Goal: Transaction & Acquisition: Purchase product/service

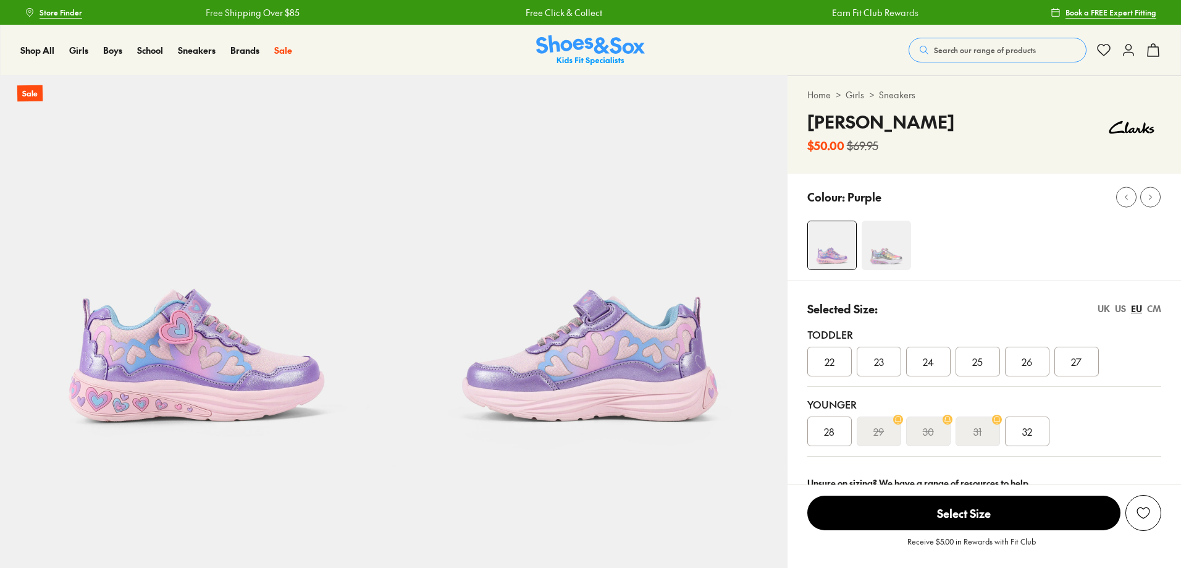
select select "*"
click at [903, 251] on img at bounding box center [885, 244] width 49 height 49
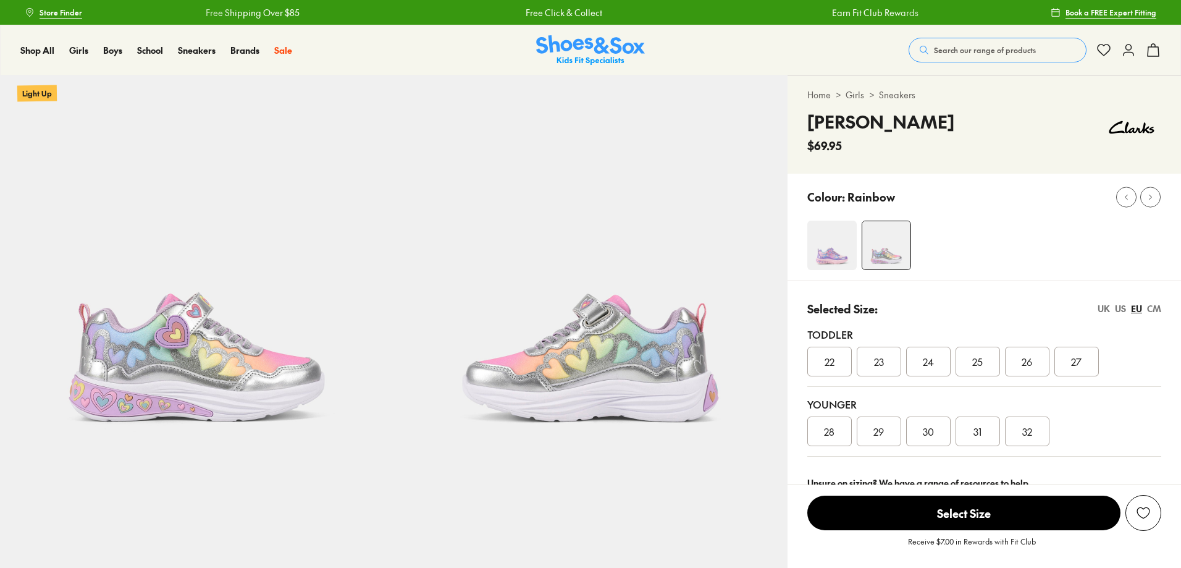
select select "*"
click at [1160, 311] on div "CM" at bounding box center [1154, 308] width 14 height 13
click at [1021, 361] on span "15.6" at bounding box center [1027, 361] width 16 height 15
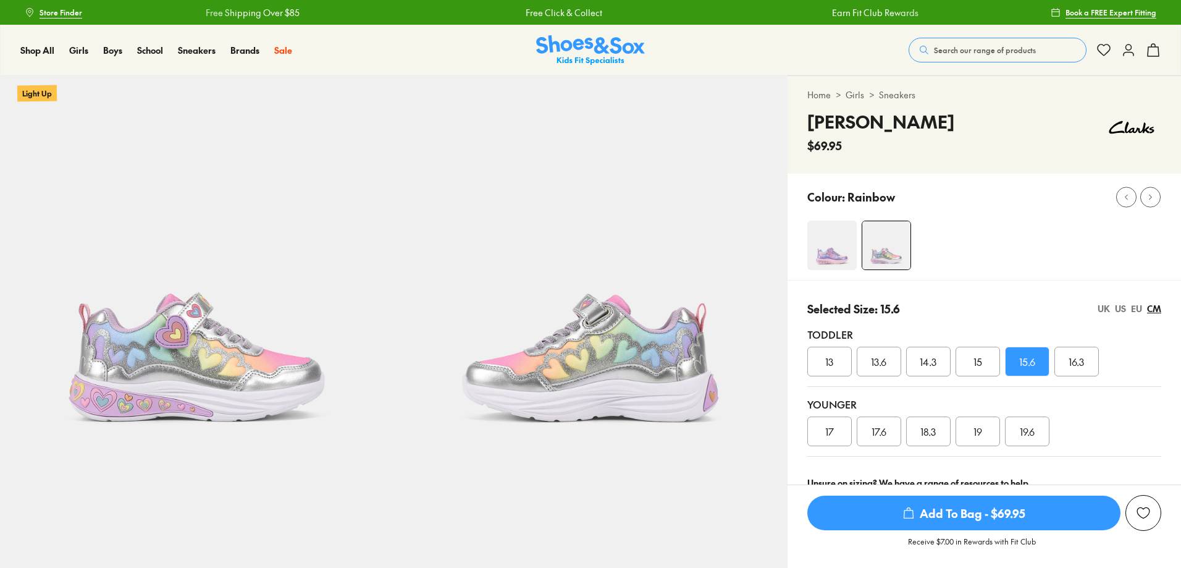
click at [993, 513] on span "Add To Bag - $69.95" at bounding box center [963, 512] width 313 height 35
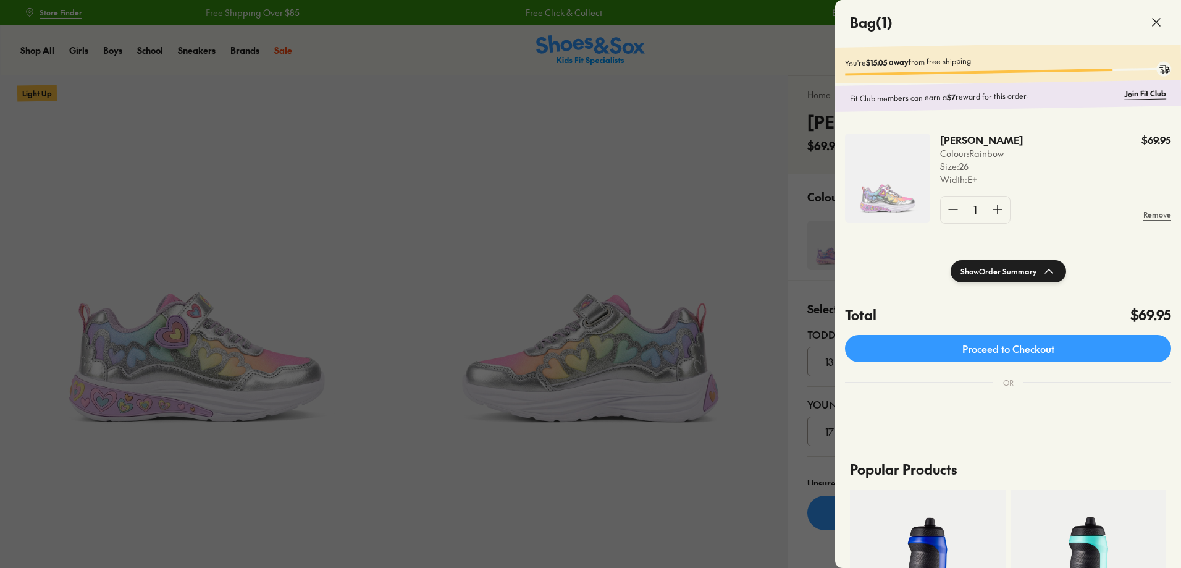
click at [1163, 21] on span at bounding box center [1156, 22] width 35 height 35
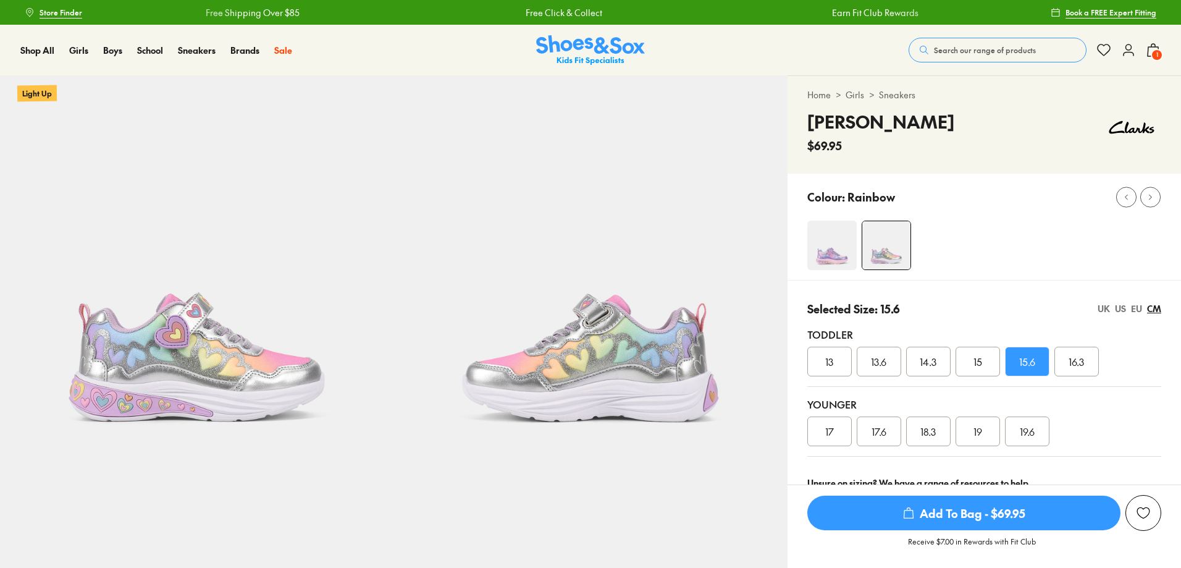
click at [978, 49] on span "Search our range of products" at bounding box center [985, 49] width 102 height 11
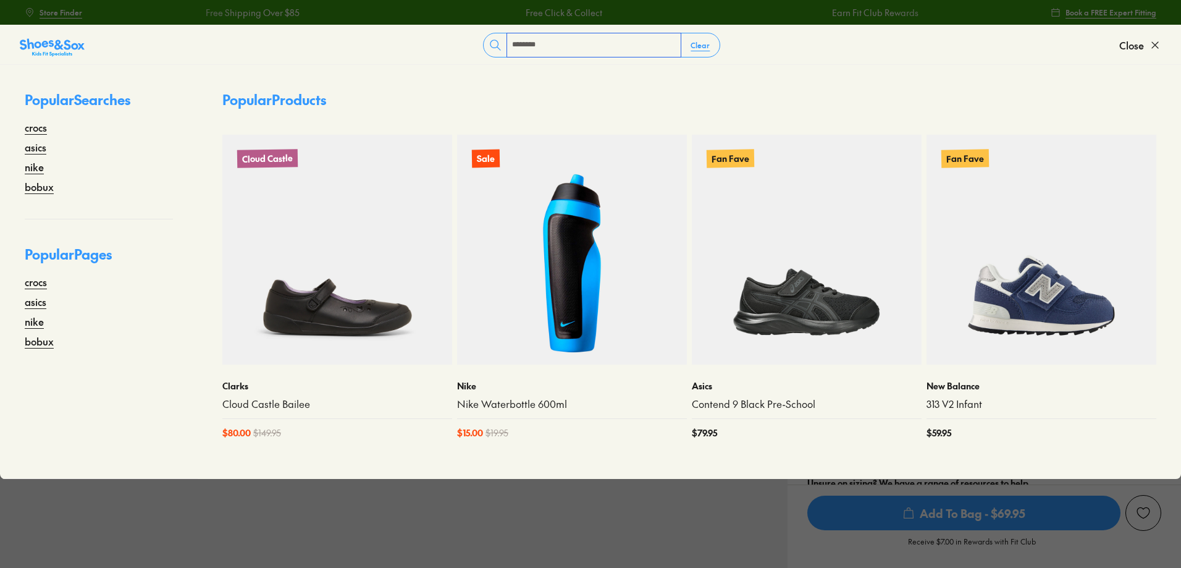
type input "********"
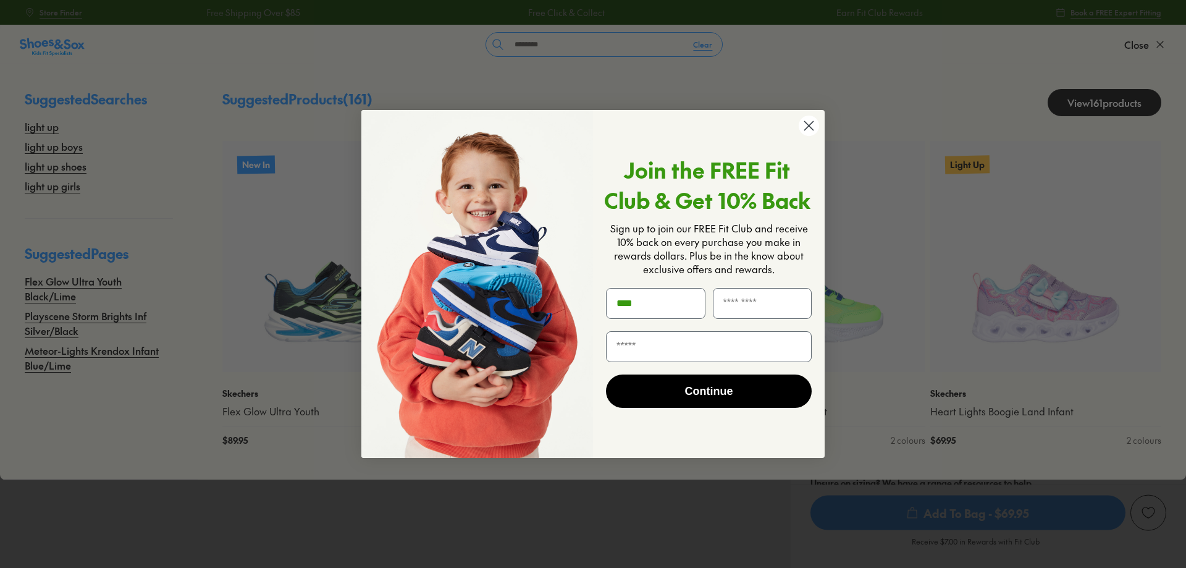
type input "***"
click at [815, 123] on circle "Close dialog" at bounding box center [808, 125] width 20 height 20
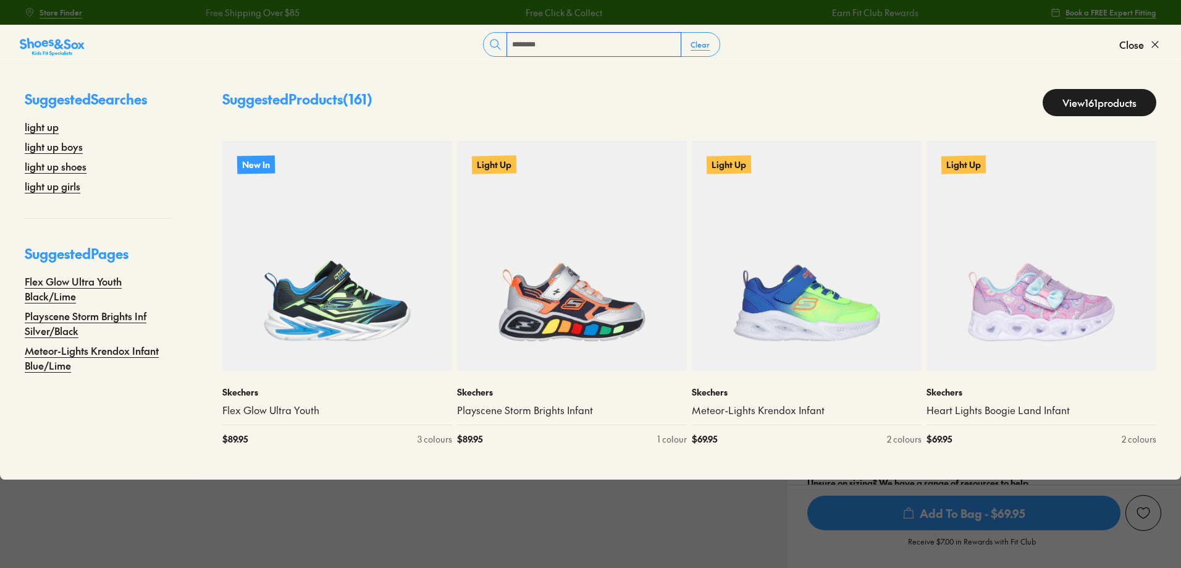
click at [556, 52] on input "********" at bounding box center [594, 44] width 174 height 23
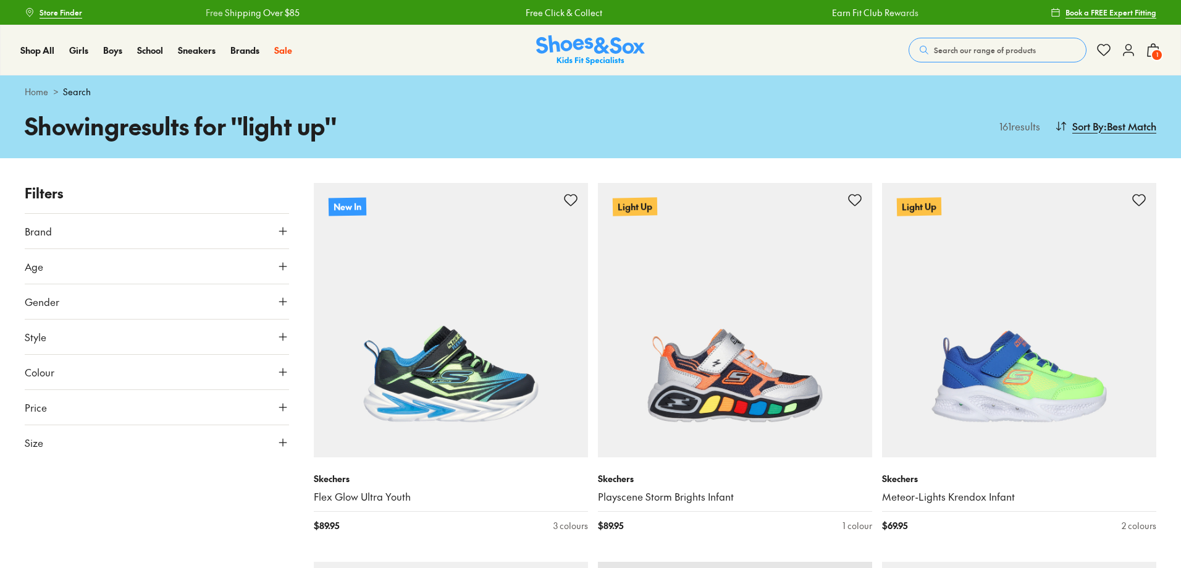
click at [1125, 50] on icon at bounding box center [1128, 50] width 15 height 15
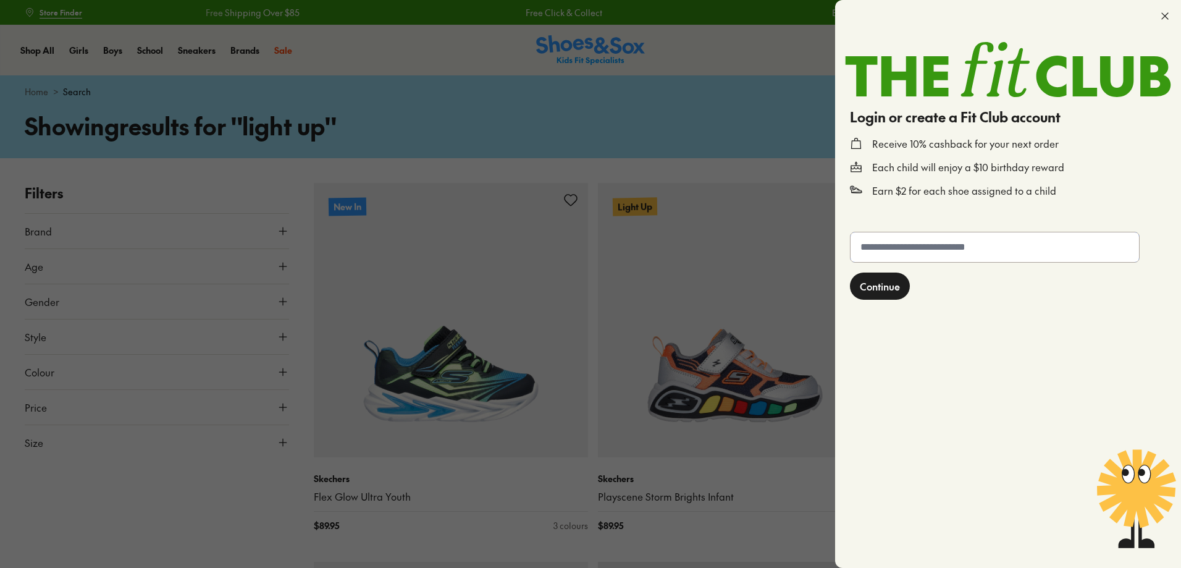
click at [975, 238] on input "text" at bounding box center [994, 247] width 288 height 30
click at [1163, 12] on icon at bounding box center [1164, 16] width 12 height 12
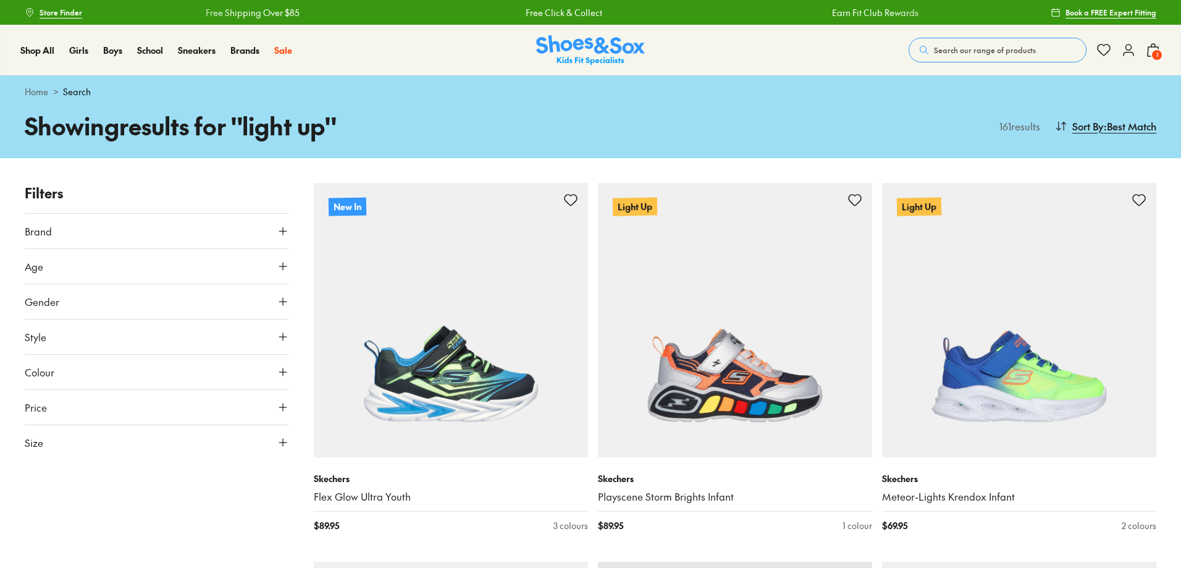
click at [1128, 56] on icon at bounding box center [1128, 50] width 15 height 15
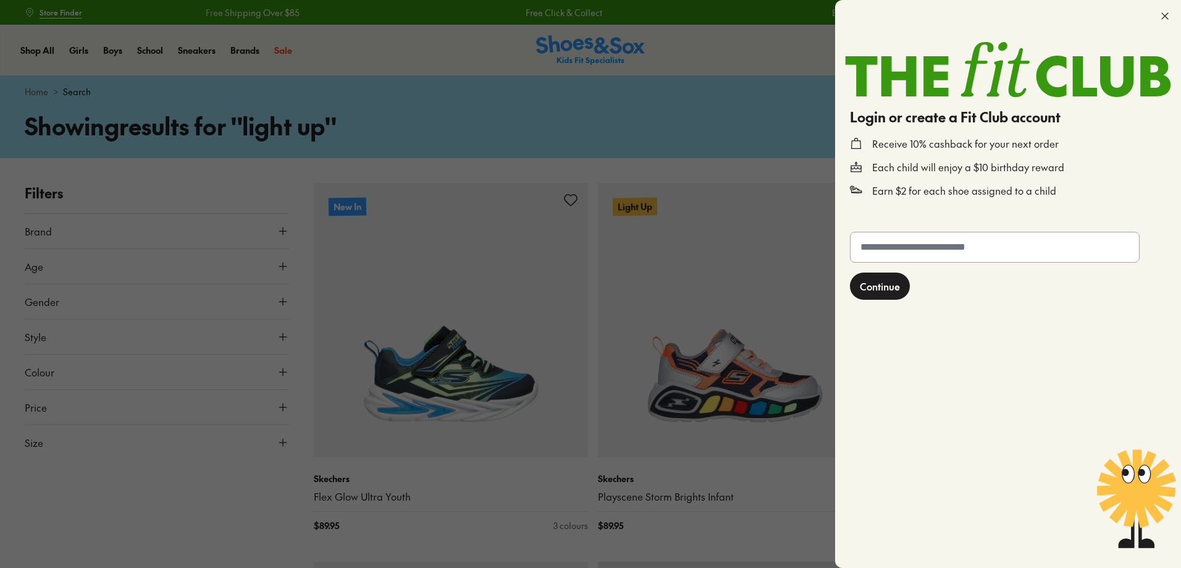
click at [955, 244] on input "text" at bounding box center [994, 247] width 288 height 30
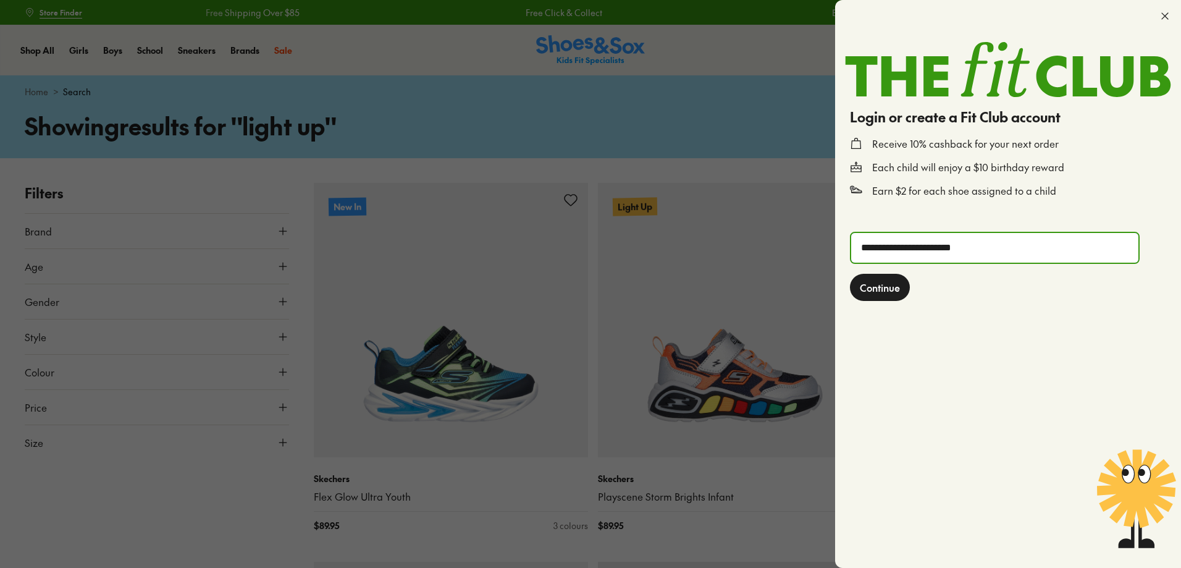
type input "**********"
click at [850, 274] on button "Continue" at bounding box center [880, 287] width 60 height 27
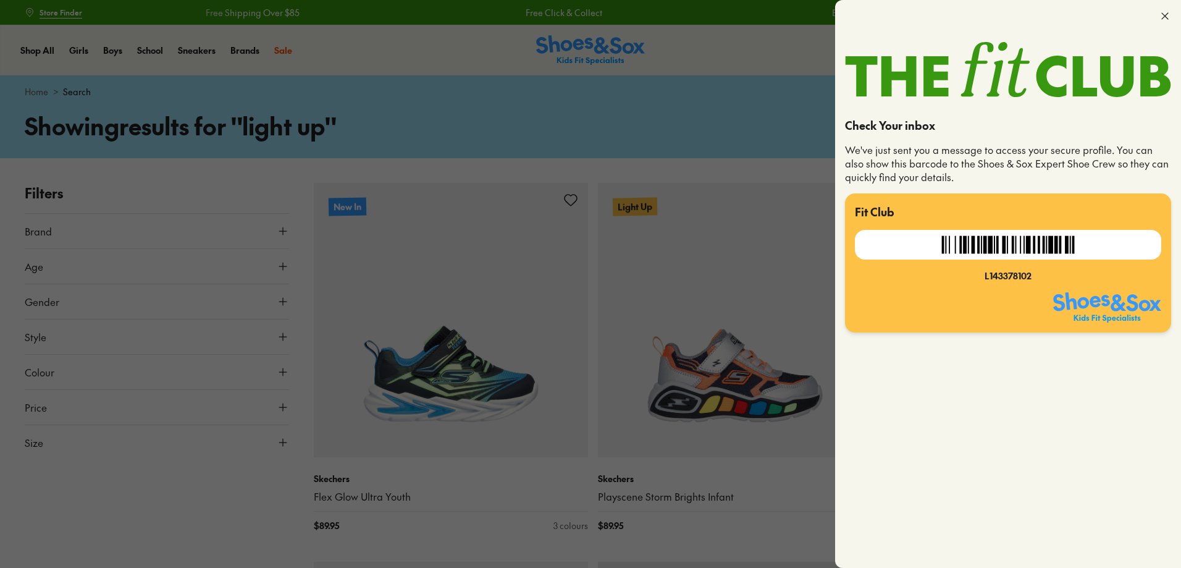
click at [1018, 178] on p "We've just sent you a message to access your secure profile. You can also show …" at bounding box center [1008, 163] width 326 height 41
click at [1166, 12] on icon at bounding box center [1164, 16] width 12 height 12
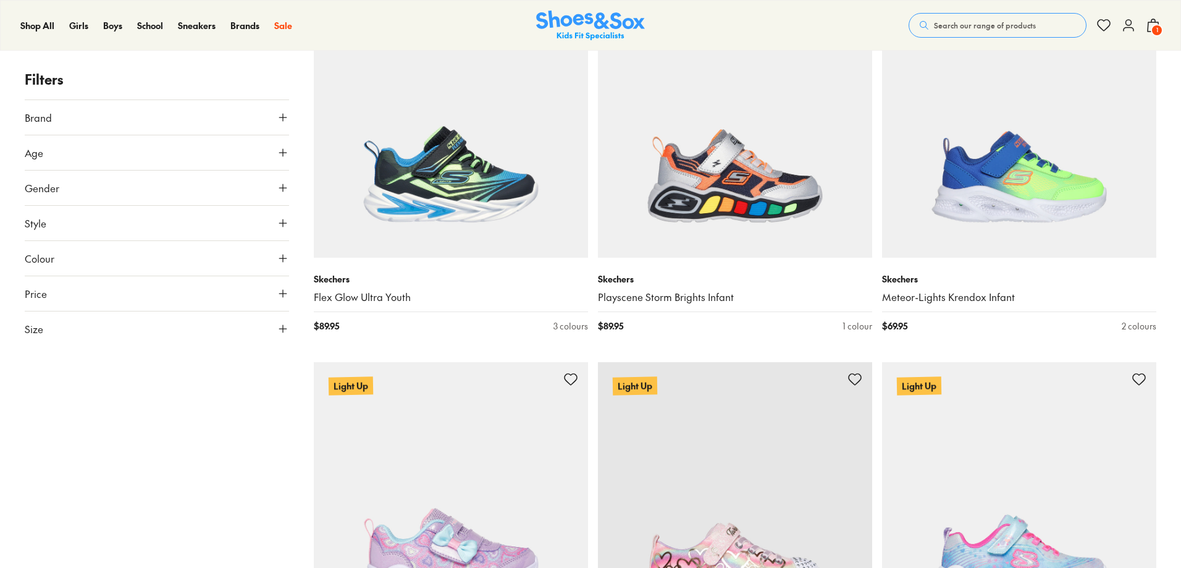
scroll to position [99, 0]
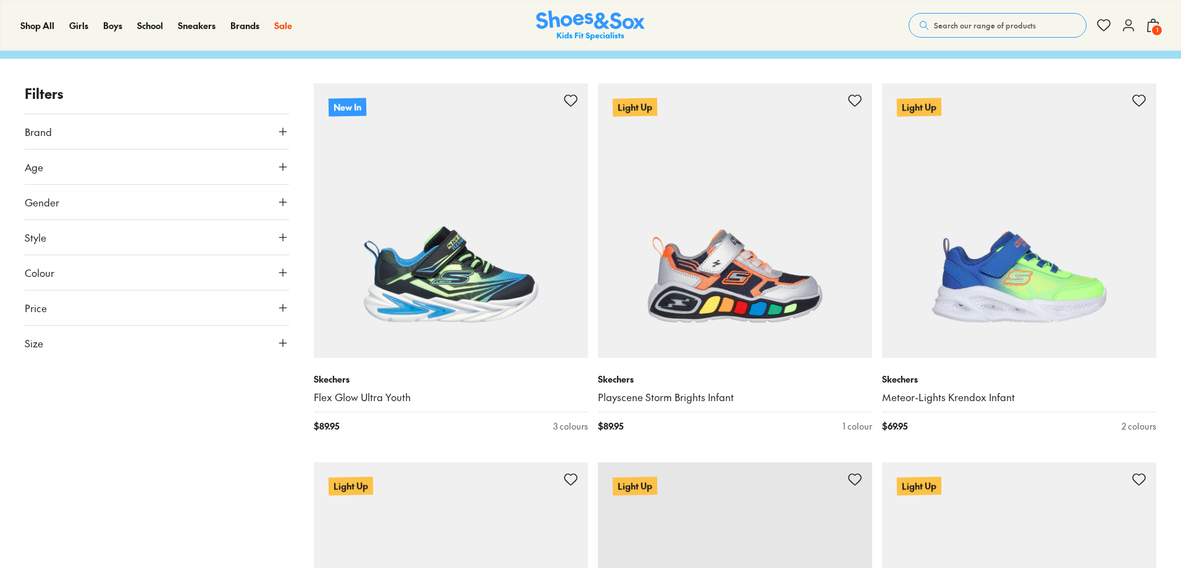
click at [280, 201] on icon at bounding box center [283, 202] width 12 height 12
click at [109, 235] on label "Girls" at bounding box center [124, 238] width 65 height 23
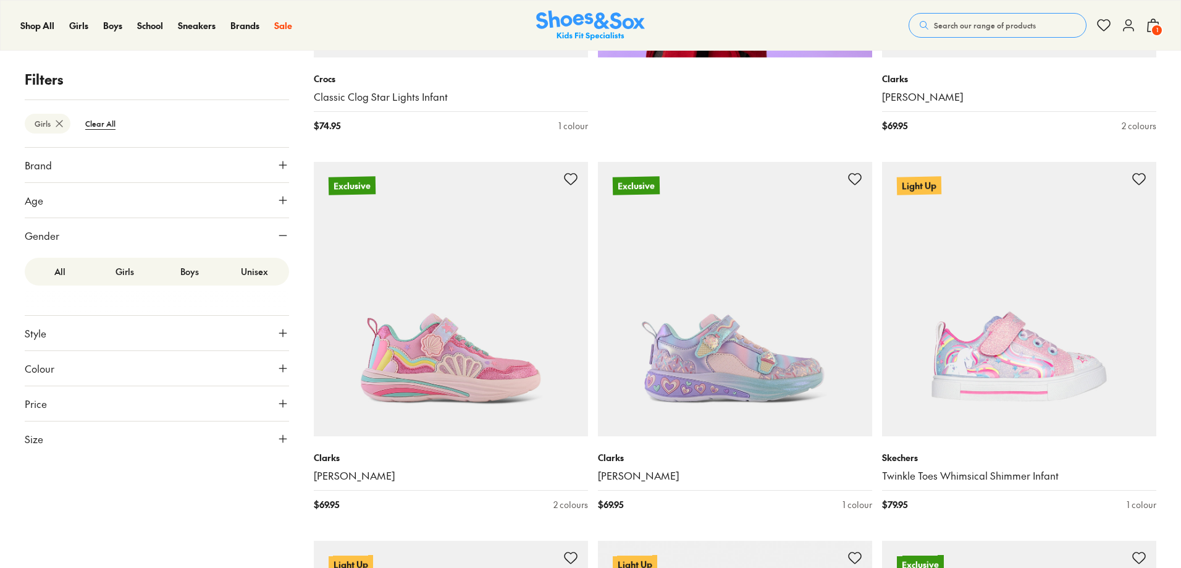
scroll to position [1163, 0]
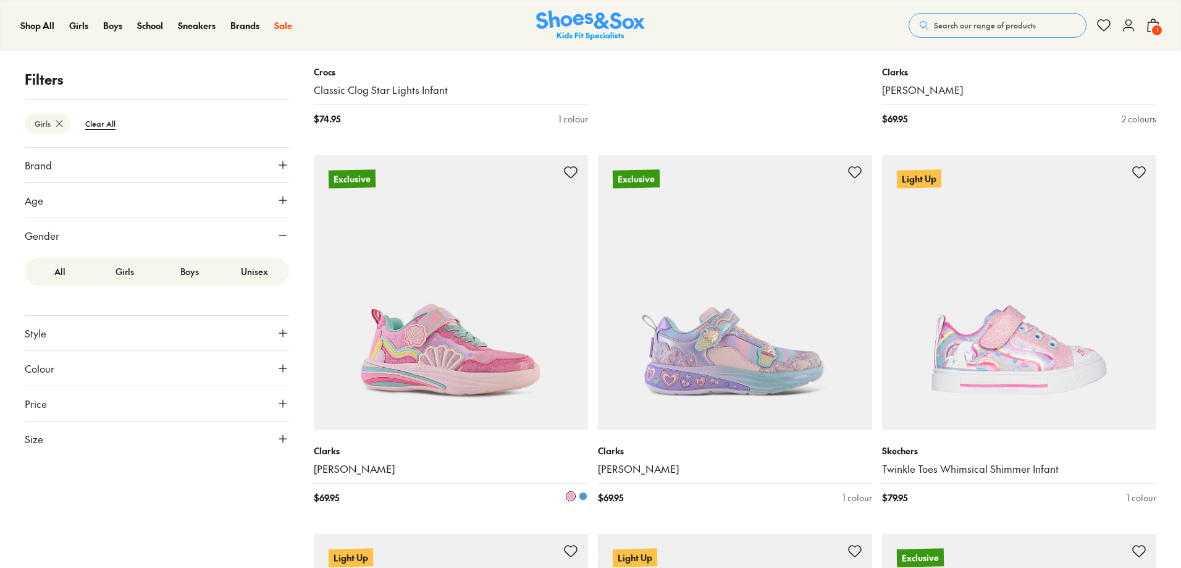
click at [433, 303] on img at bounding box center [451, 292] width 274 height 274
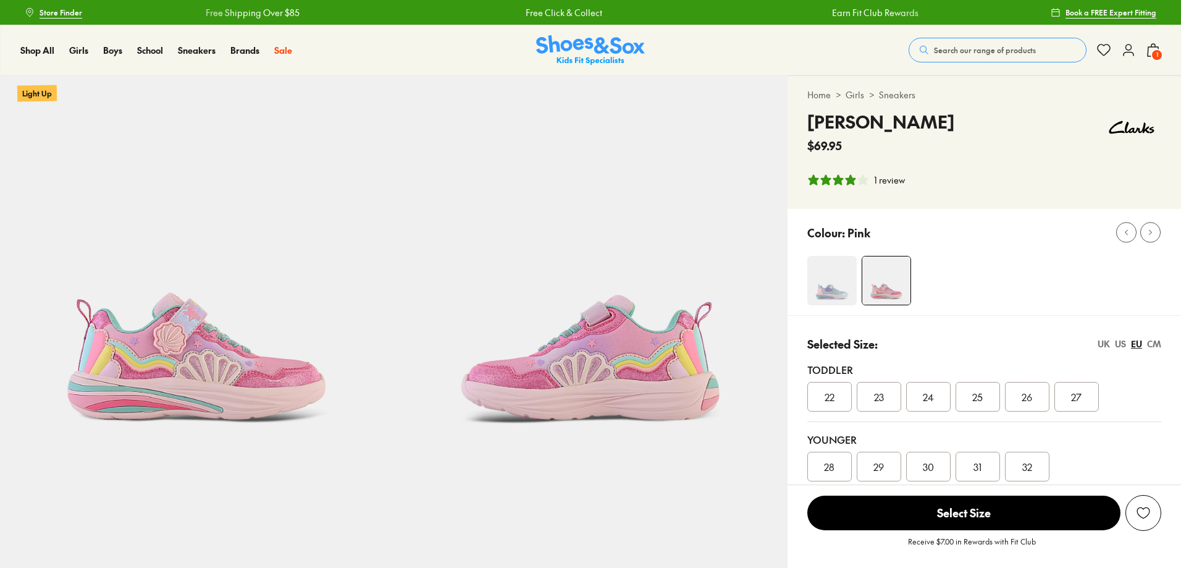
select select "*"
click at [1162, 342] on div "Selected Size: UK US EU CM Toddler 22 23 24 25 26 27 Younger 28 29 30 31 32" at bounding box center [983, 408] width 393 height 186
click at [1155, 347] on div "CM" at bounding box center [1154, 343] width 14 height 13
click at [1021, 395] on span "15.6" at bounding box center [1027, 396] width 16 height 15
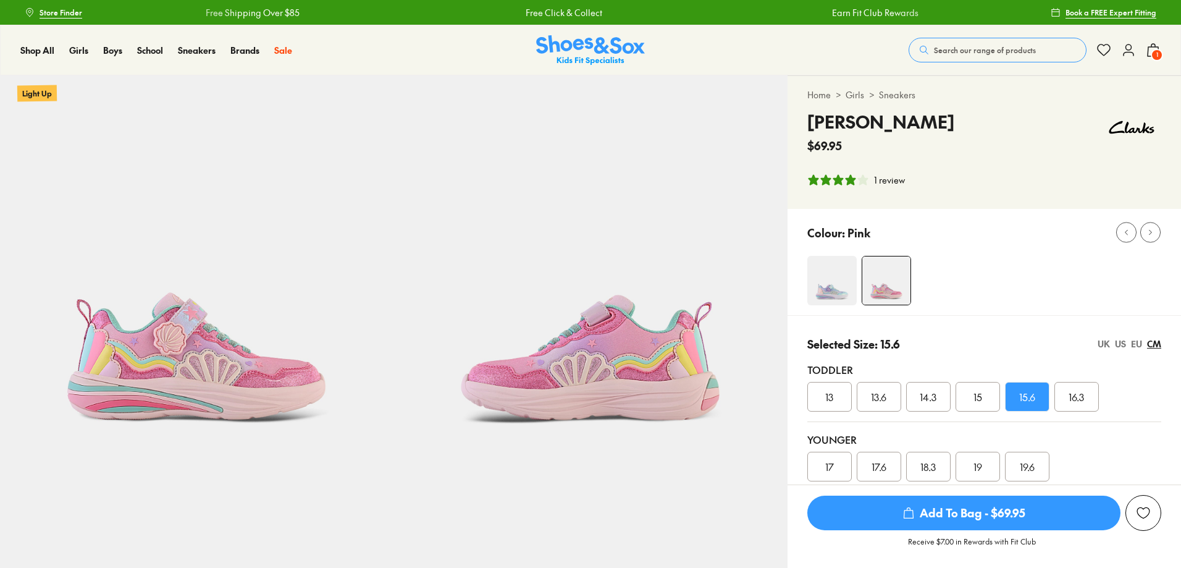
click at [974, 517] on span "Add To Bag - $69.95" at bounding box center [963, 512] width 313 height 35
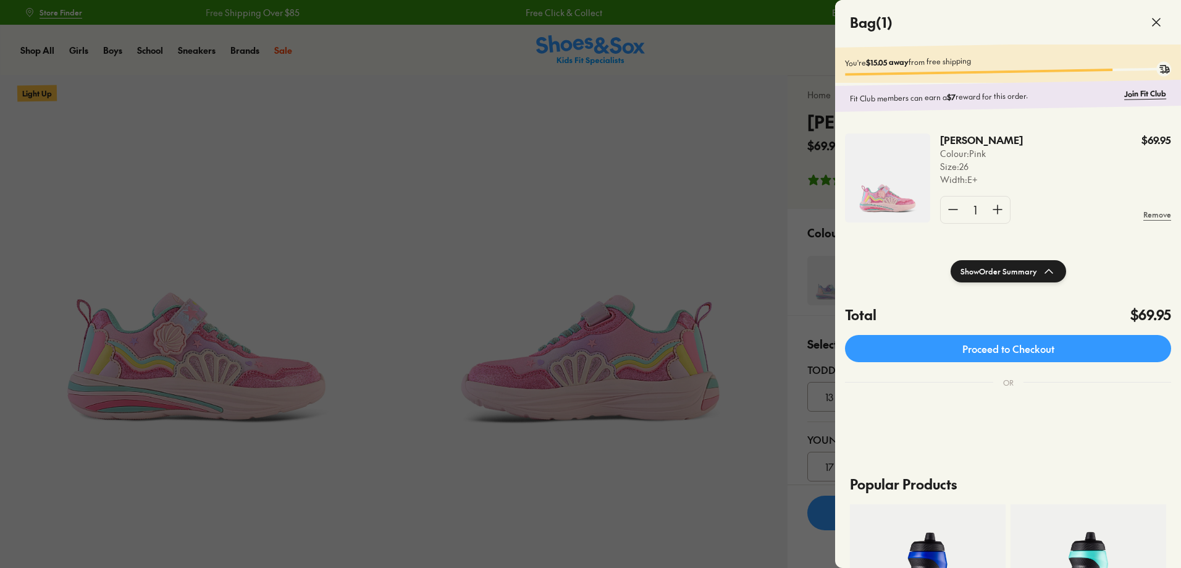
click at [1154, 23] on use at bounding box center [1155, 22] width 7 height 7
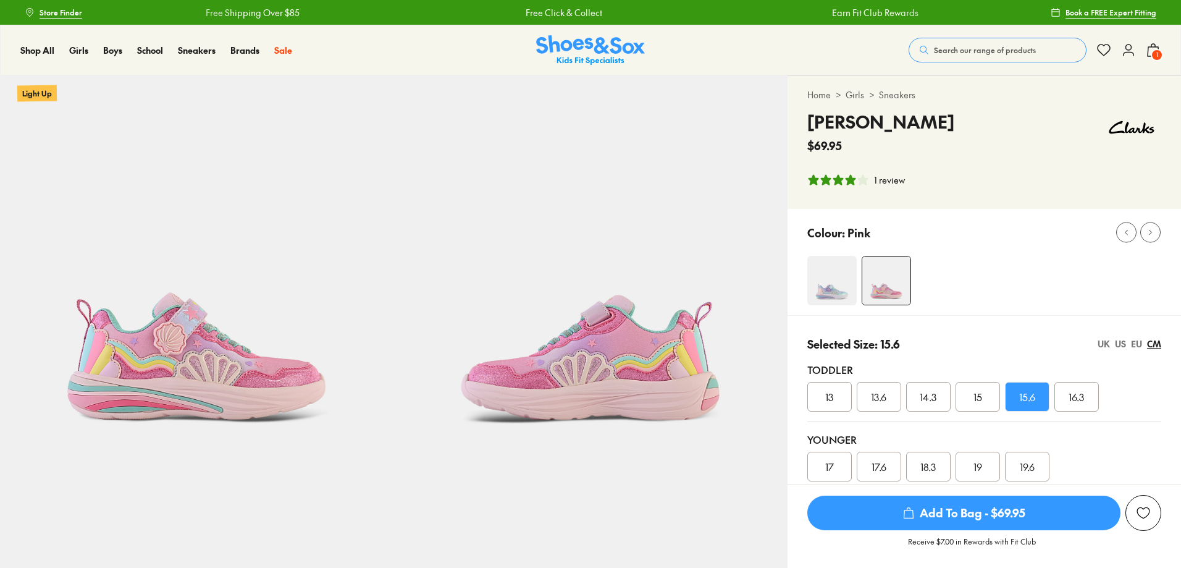
click at [605, 54] on img at bounding box center [590, 50] width 109 height 30
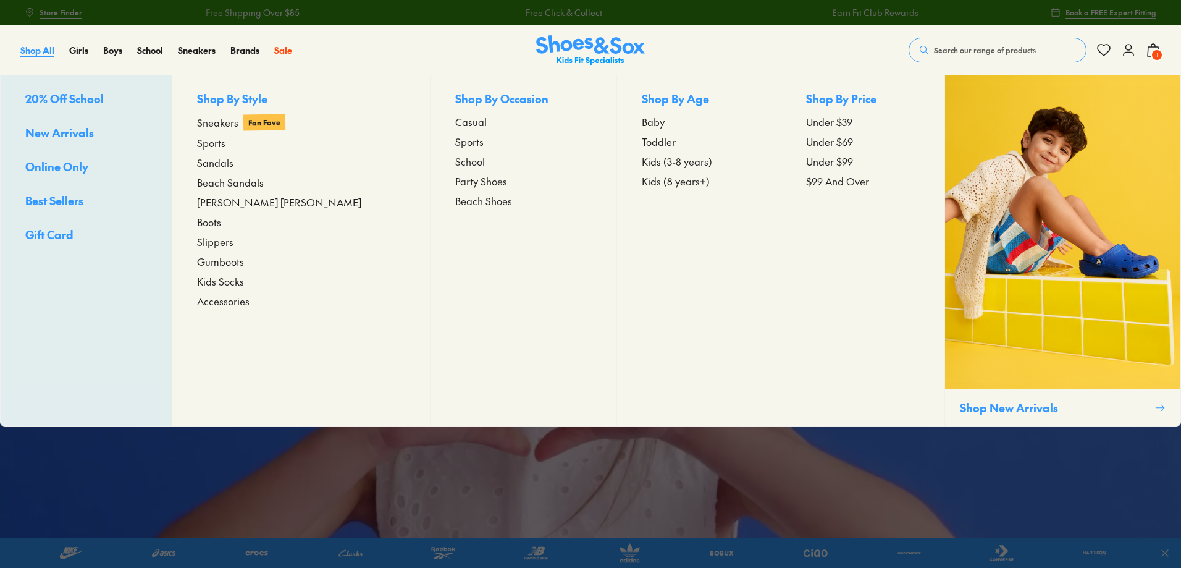
click at [35, 51] on span "Shop All" at bounding box center [37, 50] width 34 height 12
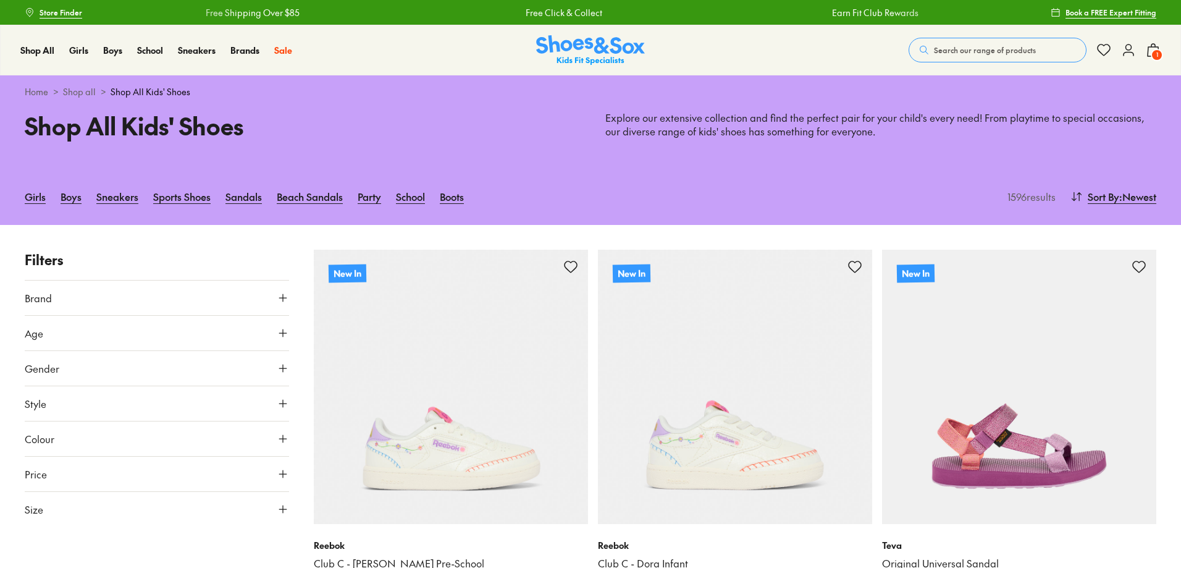
click at [597, 54] on img at bounding box center [590, 50] width 109 height 30
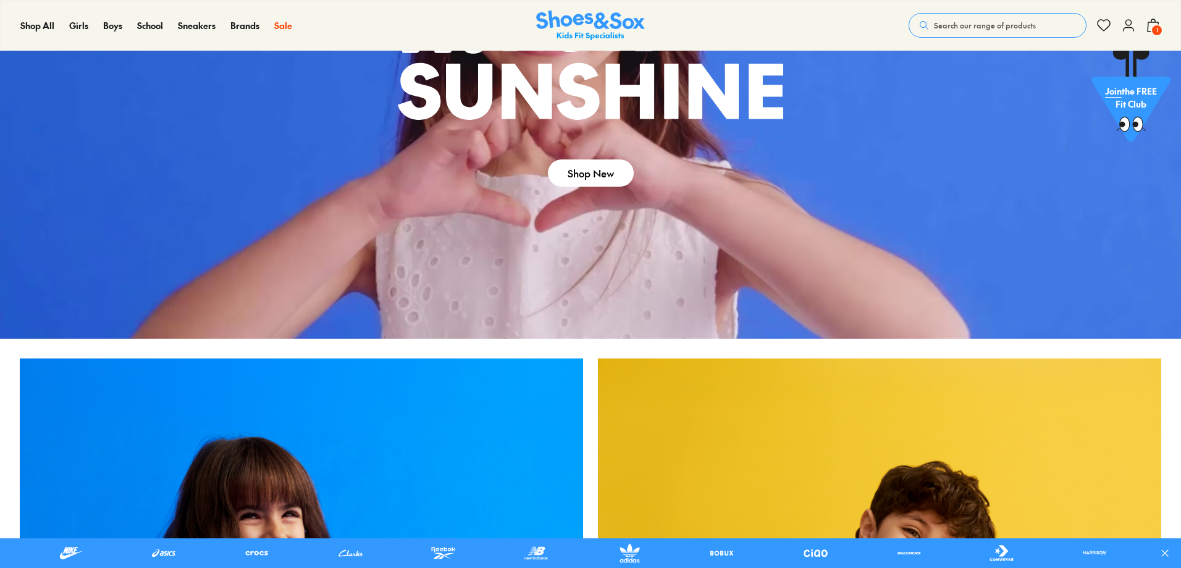
scroll to position [279, 0]
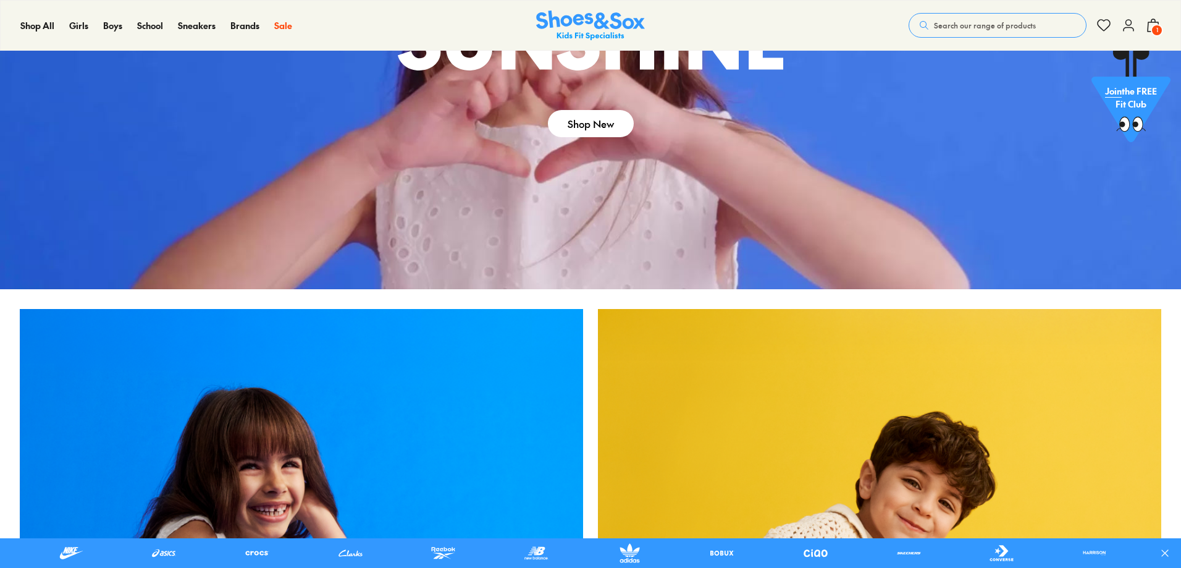
drag, startPoint x: 1183, startPoint y: 54, endPoint x: 1185, endPoint y: 155, distance: 101.3
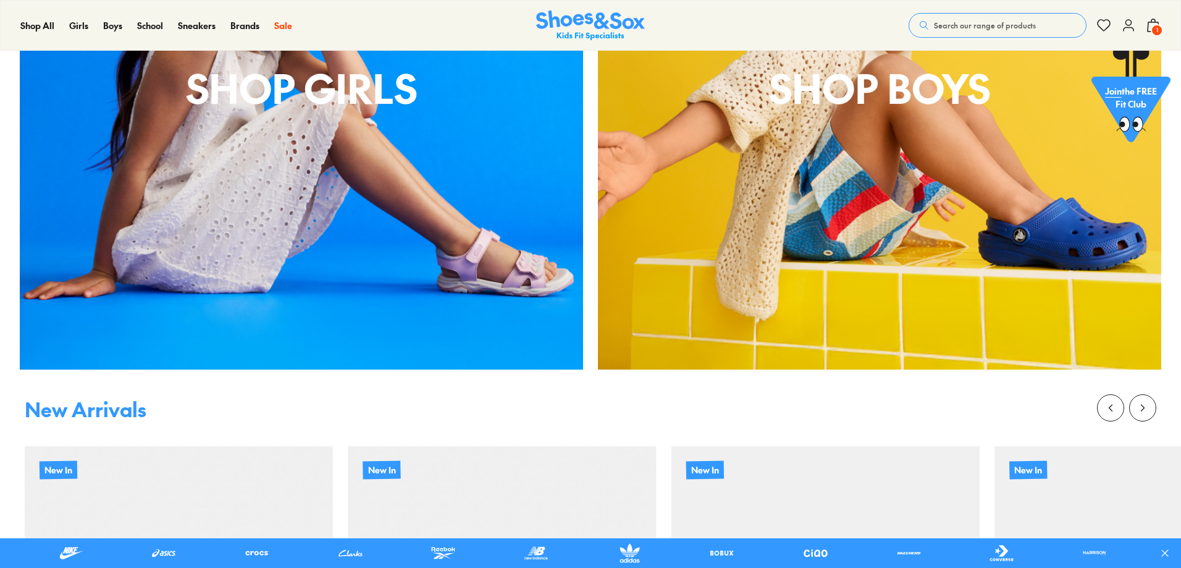
scroll to position [112, 0]
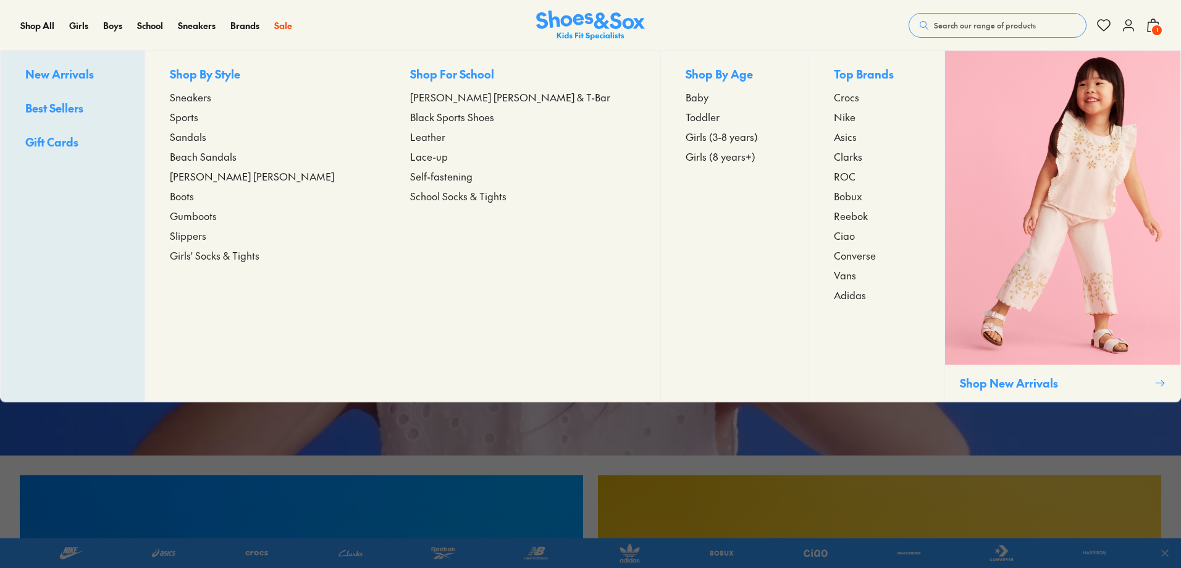
click at [206, 133] on span "Sandals" at bounding box center [188, 136] width 36 height 15
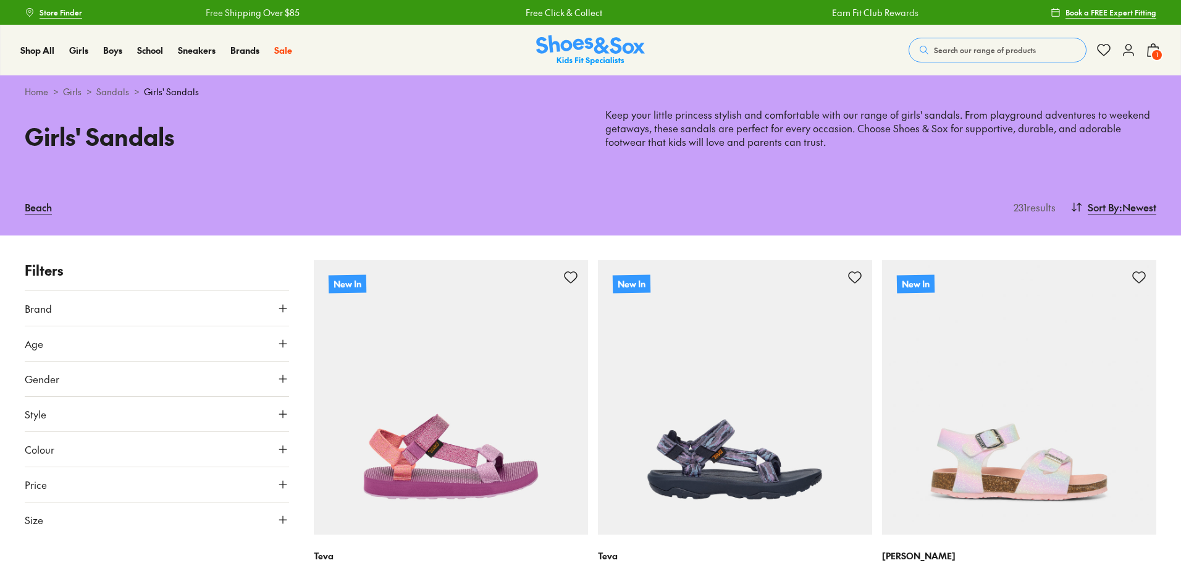
click at [285, 519] on use at bounding box center [282, 519] width 7 height 7
click at [279, 379] on use at bounding box center [282, 378] width 7 height 7
click at [167, 421] on label "Girls" at bounding box center [157, 414] width 86 height 23
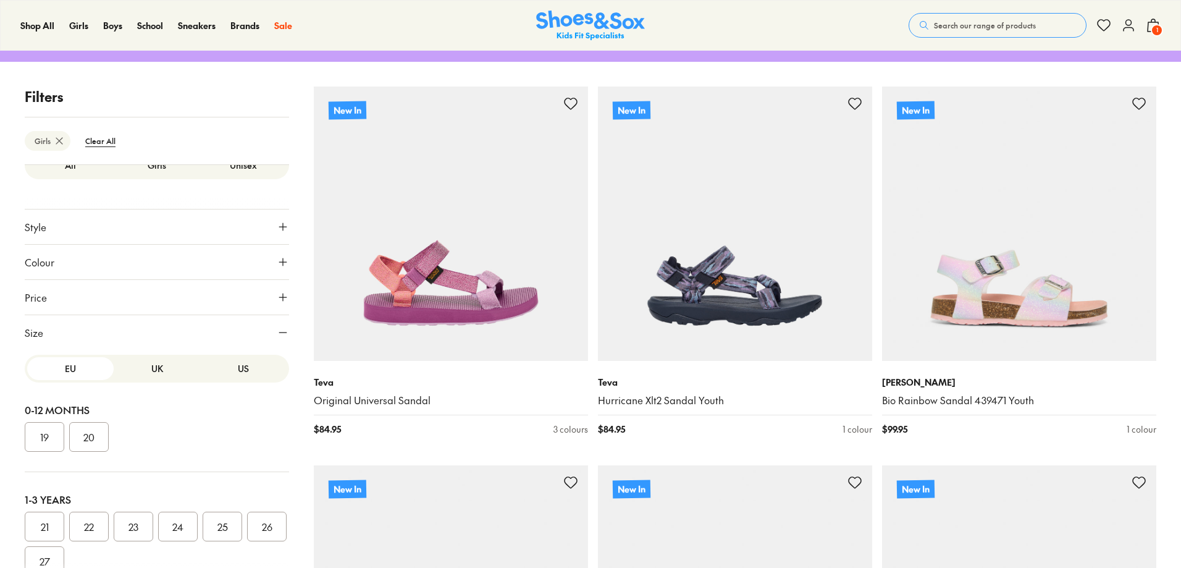
scroll to position [125, 0]
click at [219, 524] on button "25" at bounding box center [223, 524] width 40 height 30
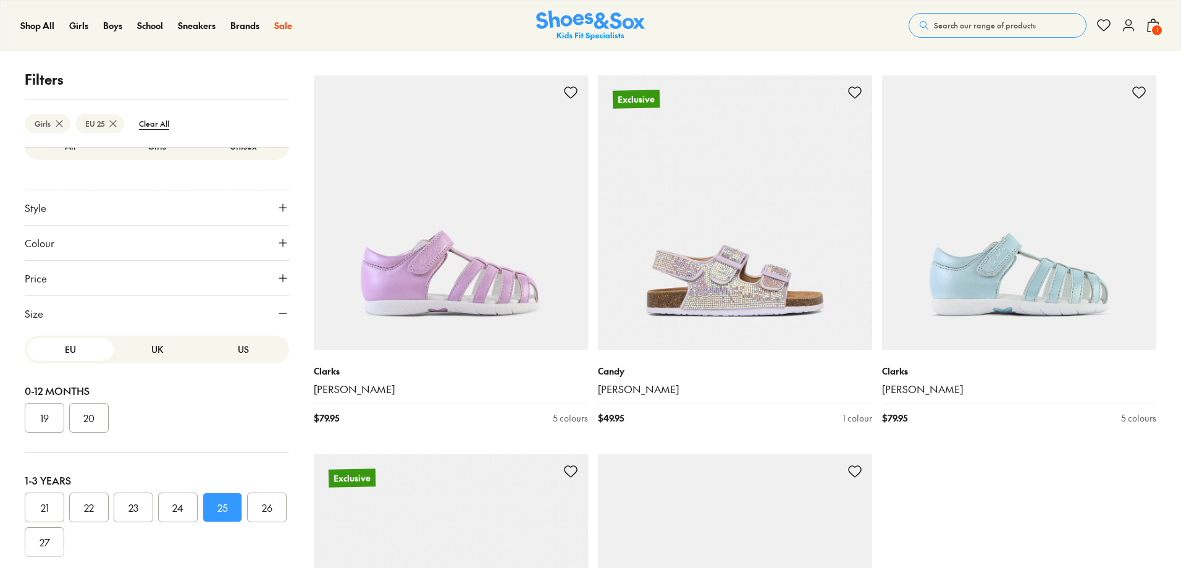
scroll to position [3603, 0]
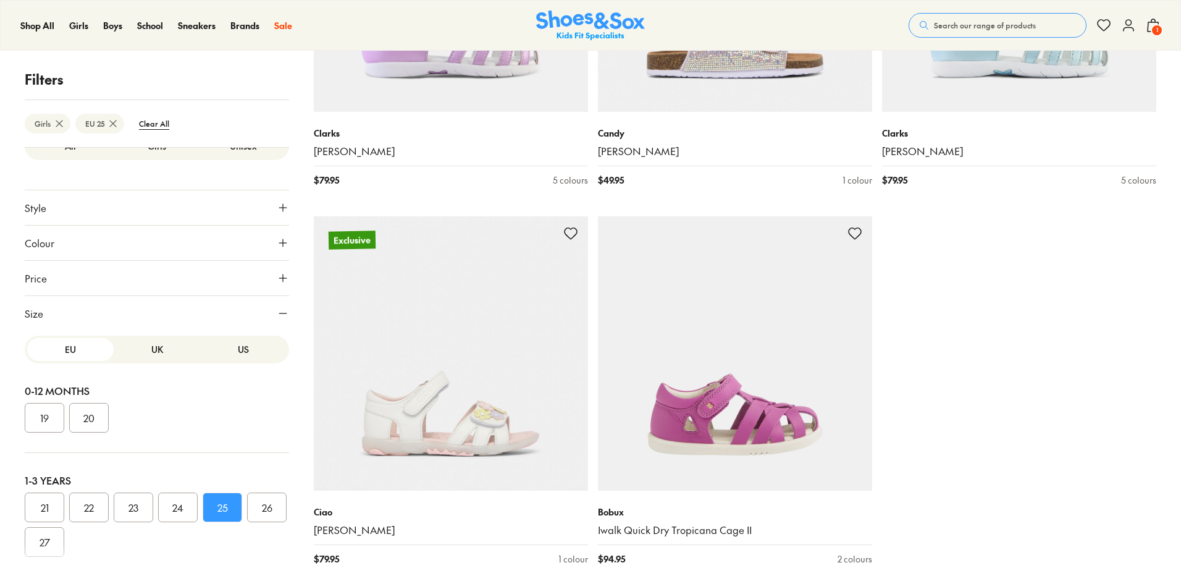
scroll to position [3874, 0]
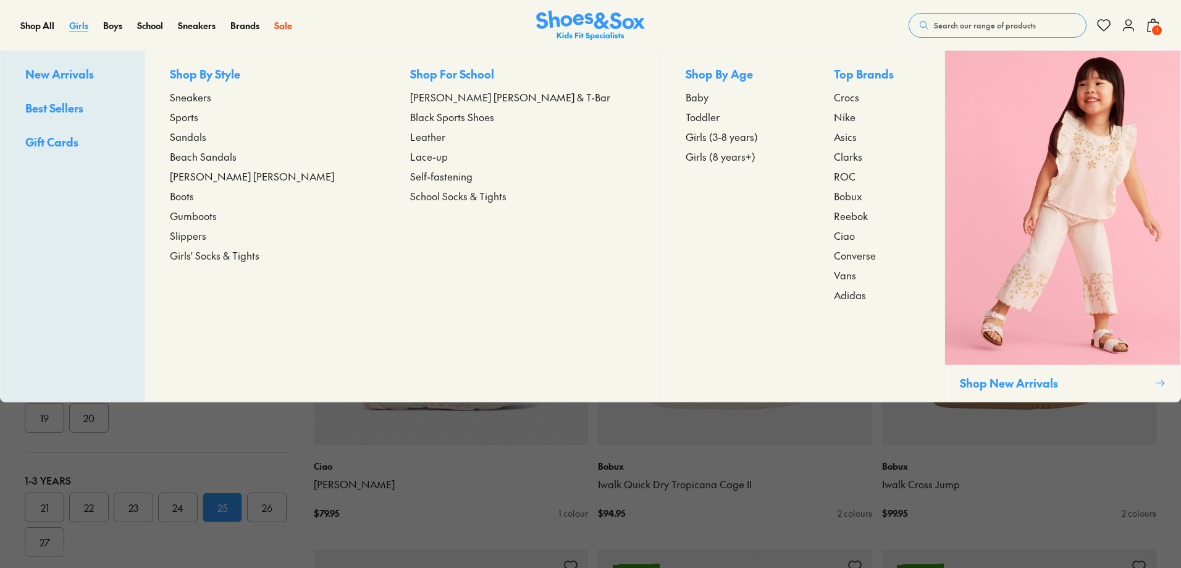
click at [79, 23] on span "Girls" at bounding box center [78, 25] width 19 height 12
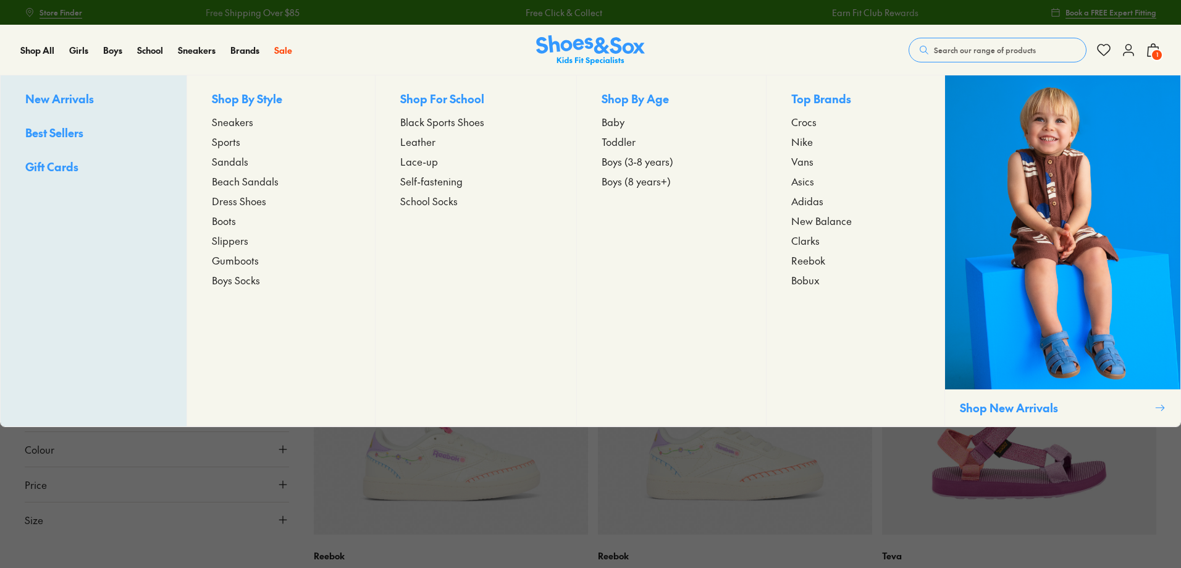
click at [251, 186] on span "Beach Sandals" at bounding box center [245, 181] width 67 height 15
click at [251, 182] on span "Beach Sandals" at bounding box center [245, 181] width 67 height 15
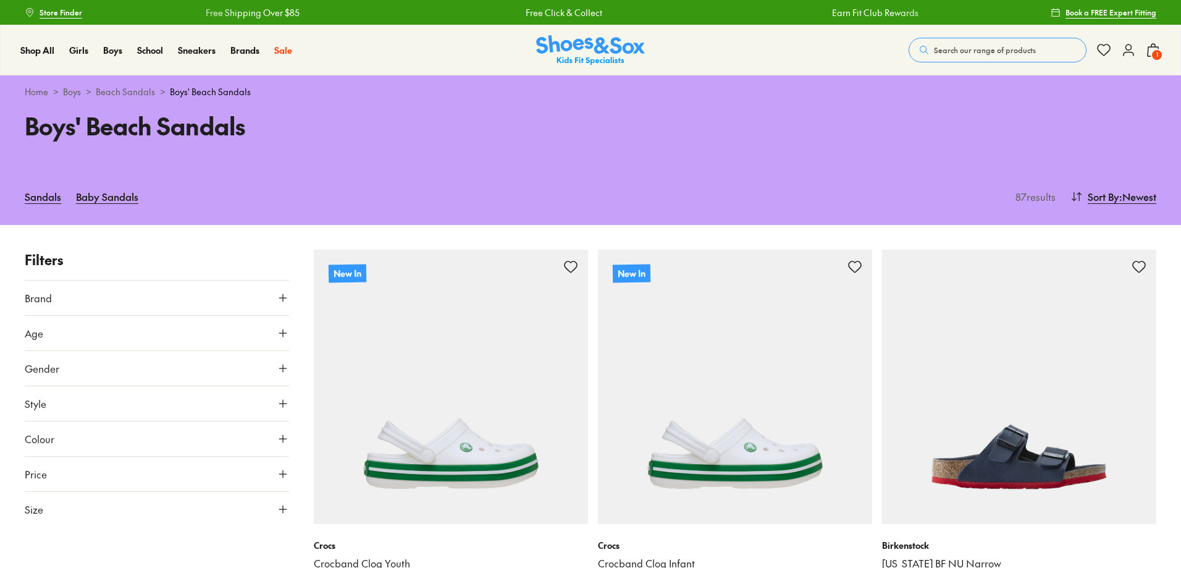
click at [285, 369] on icon at bounding box center [283, 368] width 12 height 12
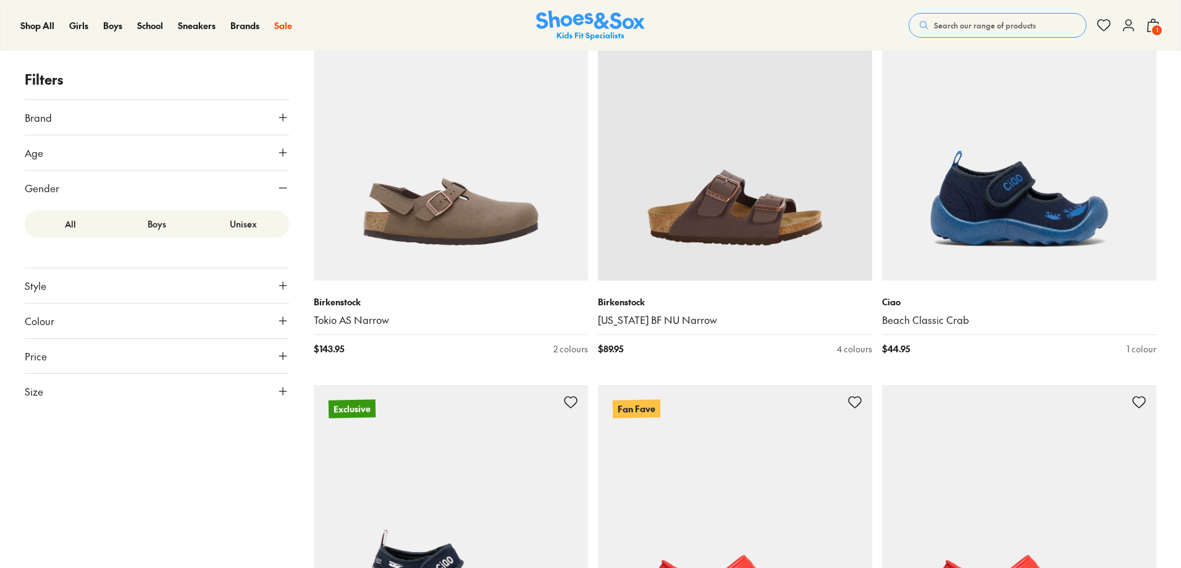
scroll to position [3449, 0]
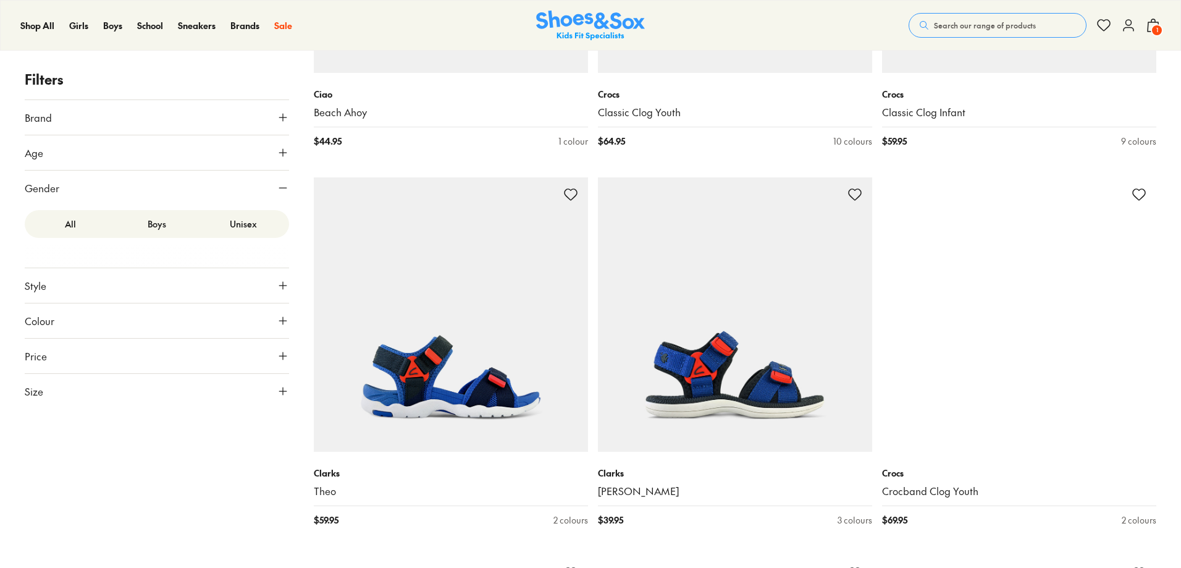
type input "***"
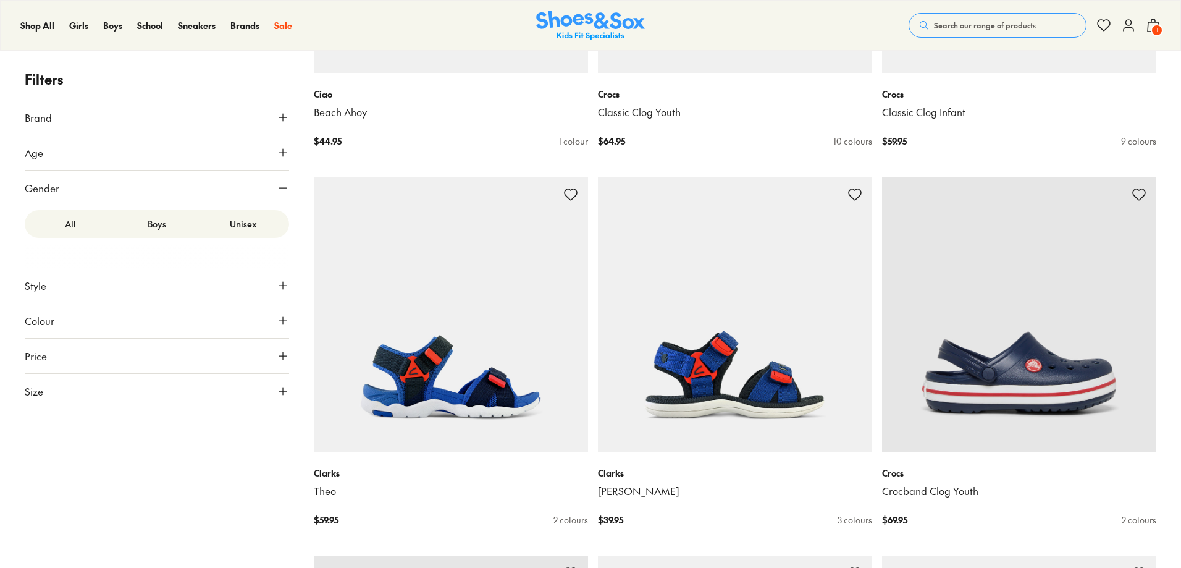
scroll to position [3862, 0]
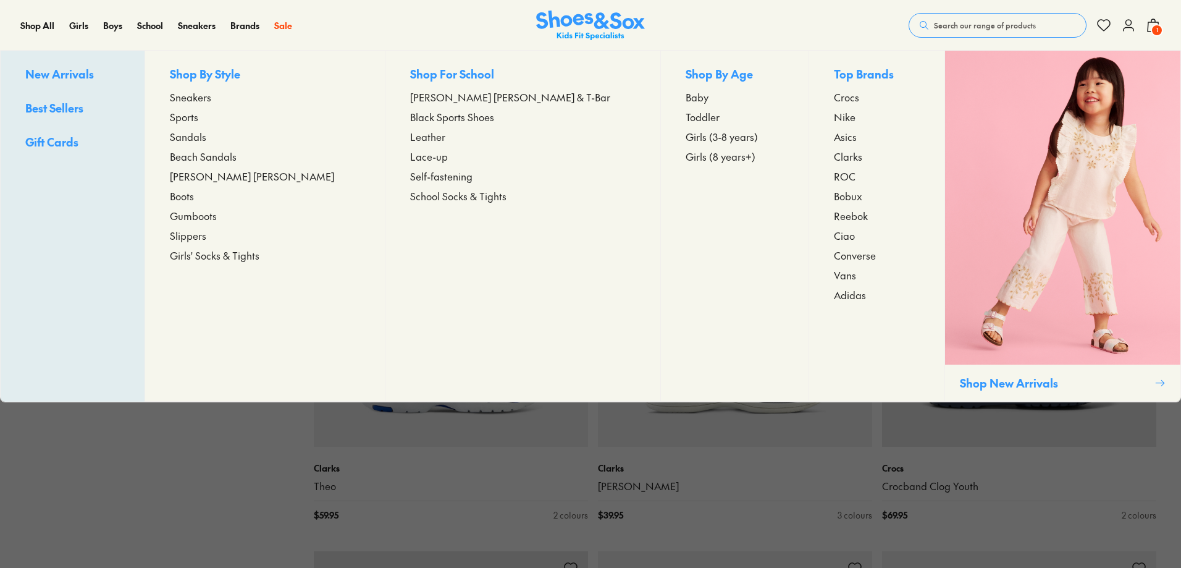
click at [685, 138] on span "Girls (3-8 years)" at bounding box center [721, 136] width 72 height 15
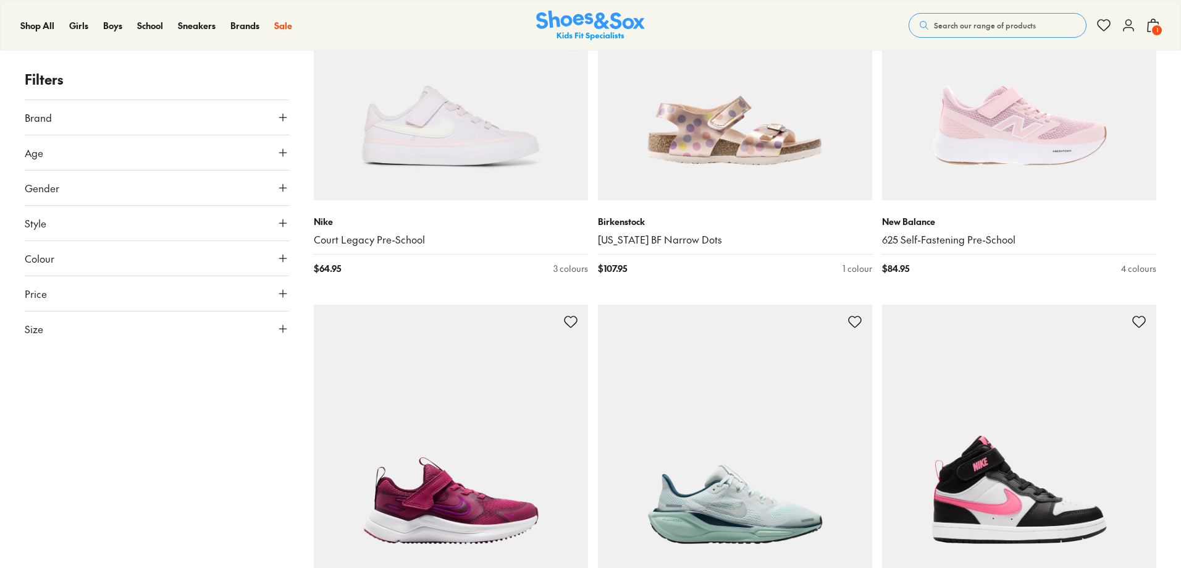
scroll to position [3441, 0]
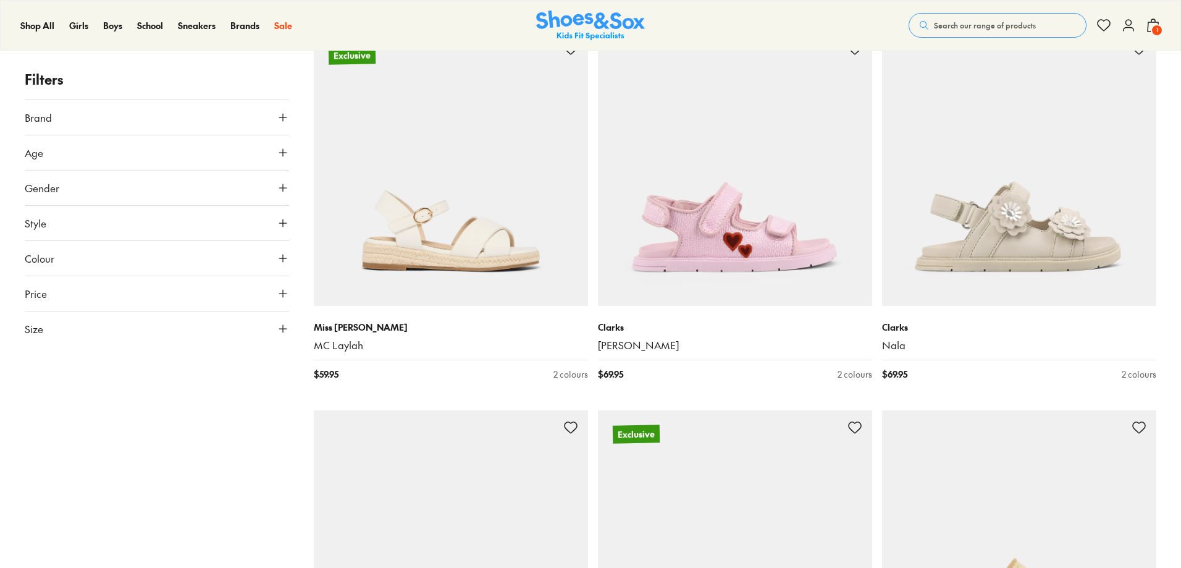
scroll to position [7212, 0]
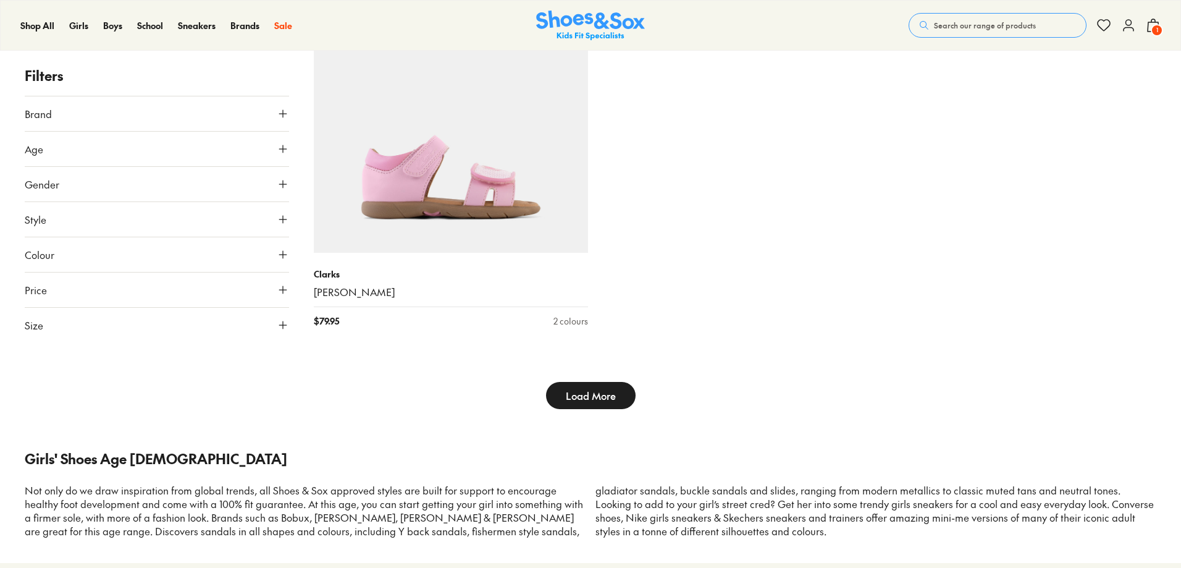
scroll to position [8249, 0]
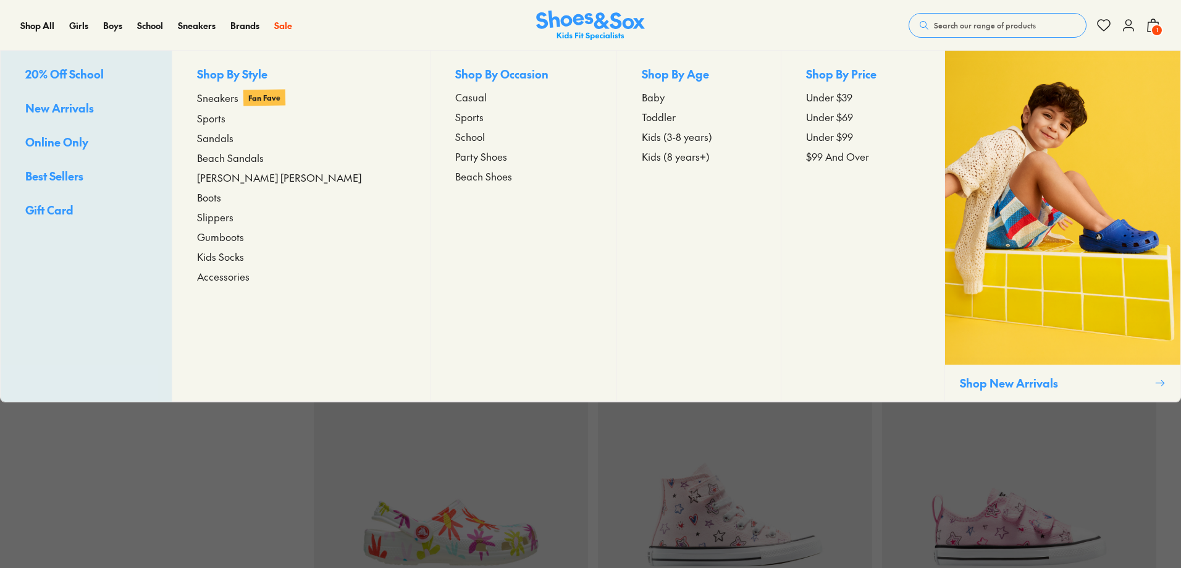
click at [237, 260] on span "Kids Socks" at bounding box center [220, 256] width 47 height 15
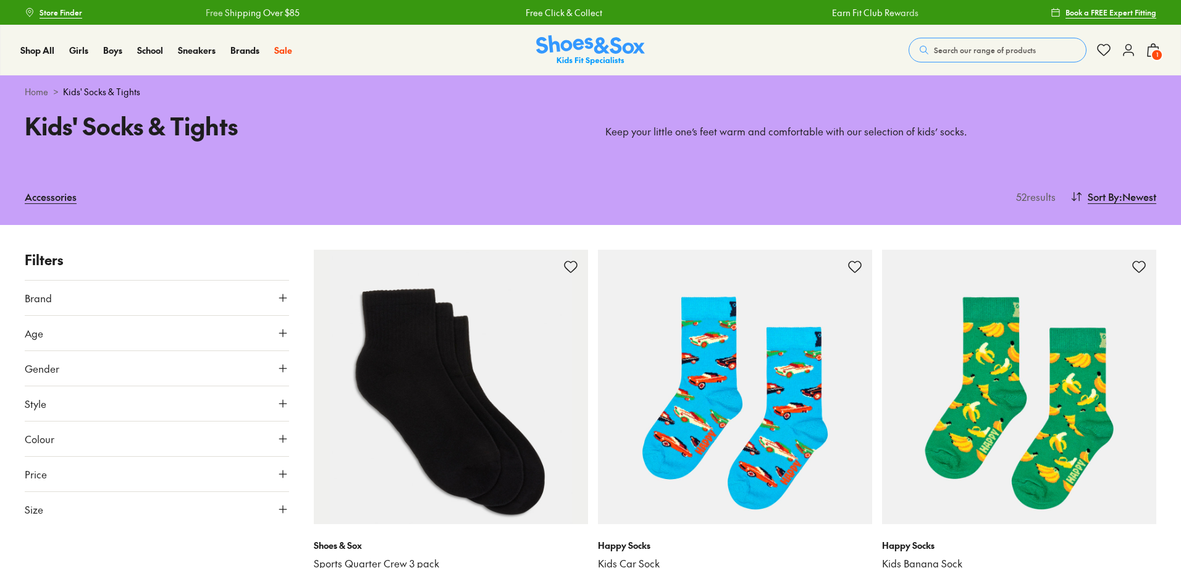
click at [1156, 51] on span "1" at bounding box center [1156, 55] width 12 height 12
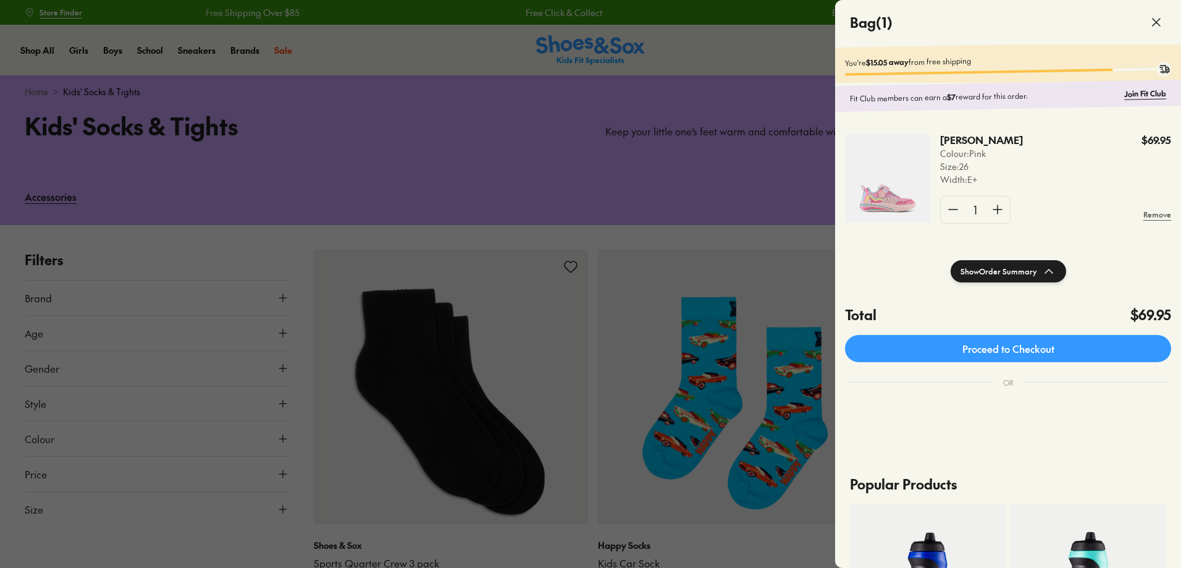
click at [685, 57] on div at bounding box center [590, 284] width 1181 height 568
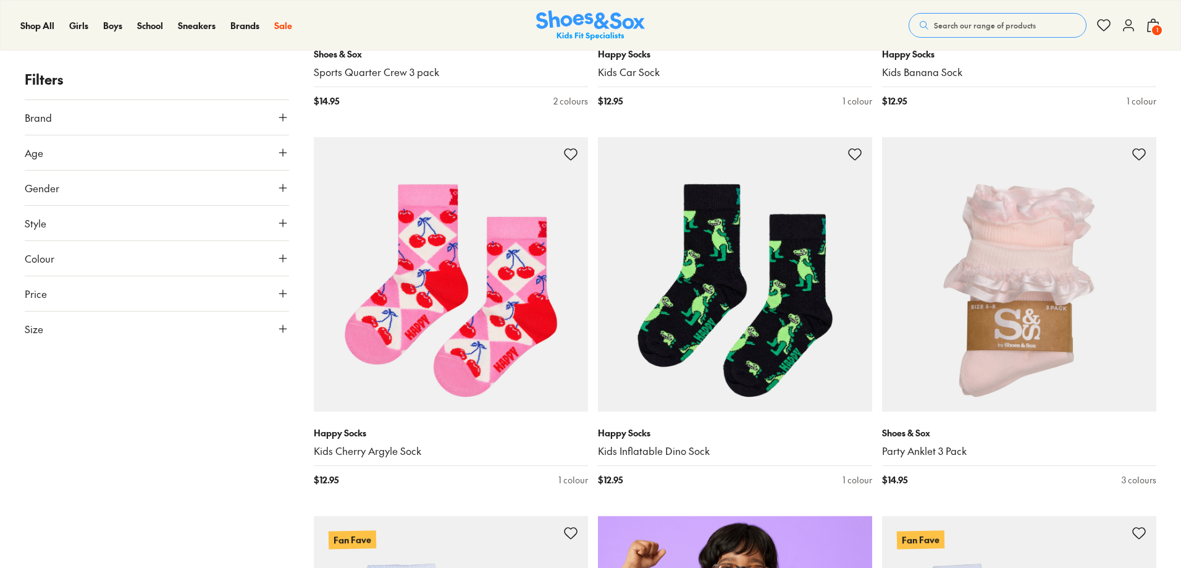
scroll to position [576, 0]
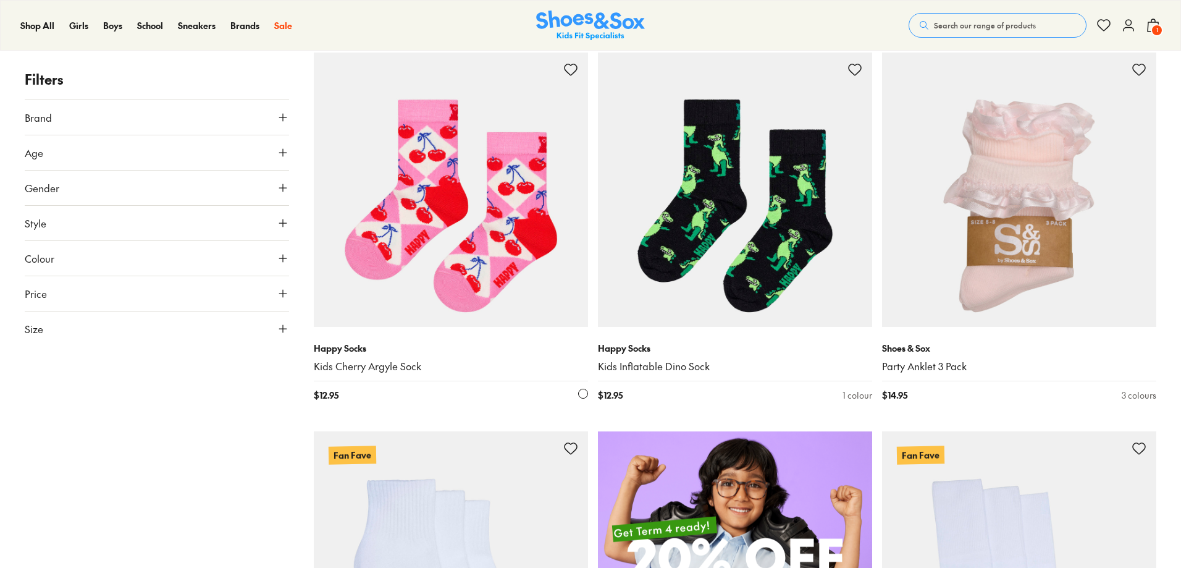
click at [475, 227] on img at bounding box center [451, 189] width 274 height 274
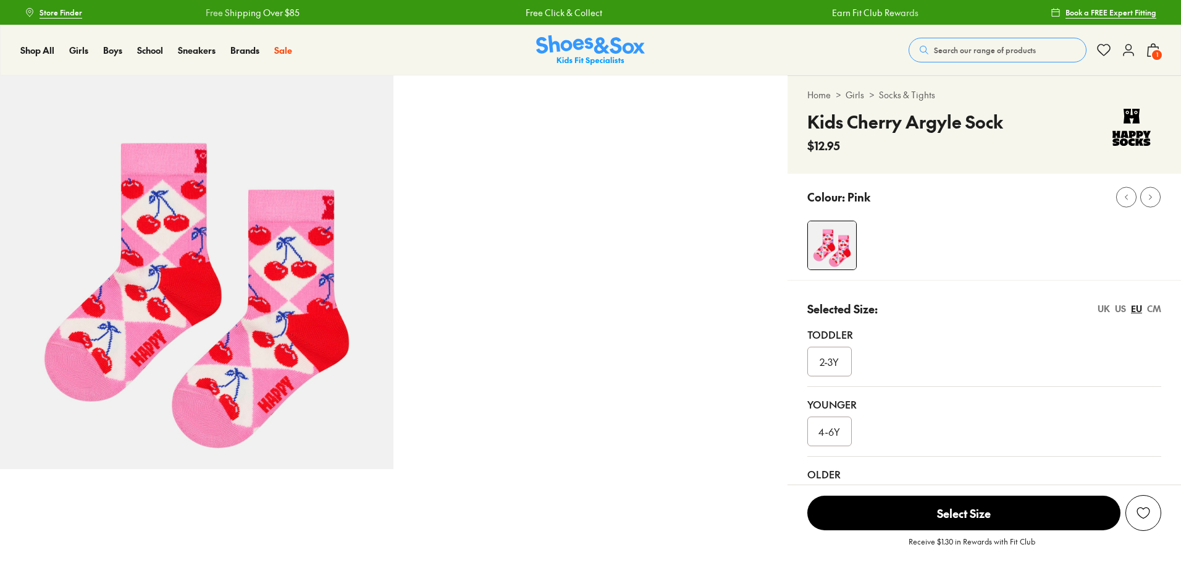
select select "*"
click at [821, 373] on div "2-3Y" at bounding box center [829, 361] width 44 height 30
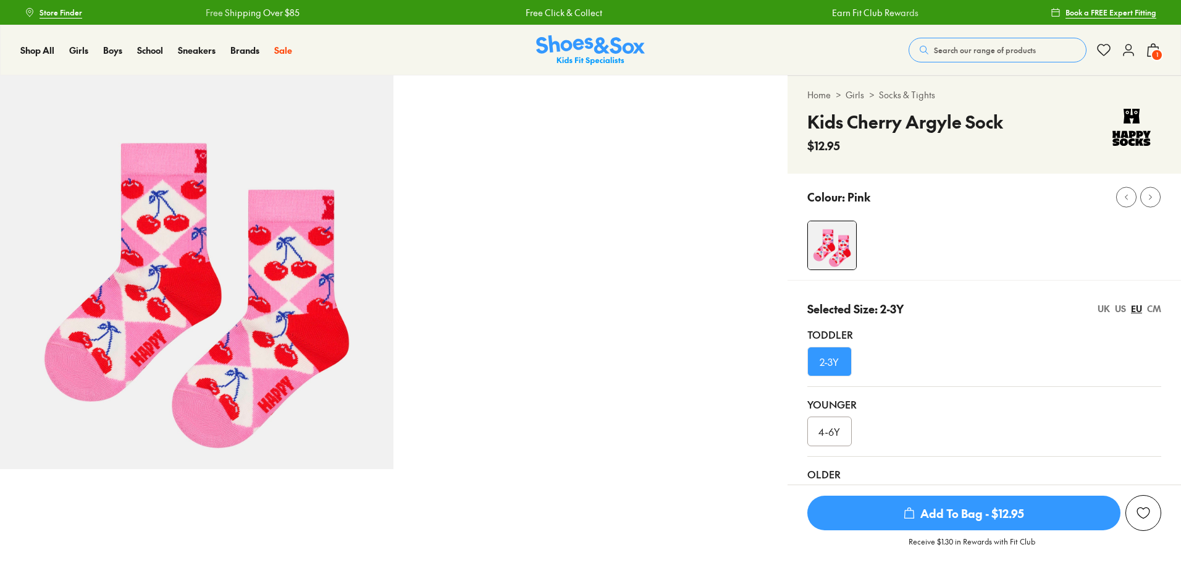
click at [1037, 515] on span "Add To Bag - $12.95" at bounding box center [963, 512] width 313 height 35
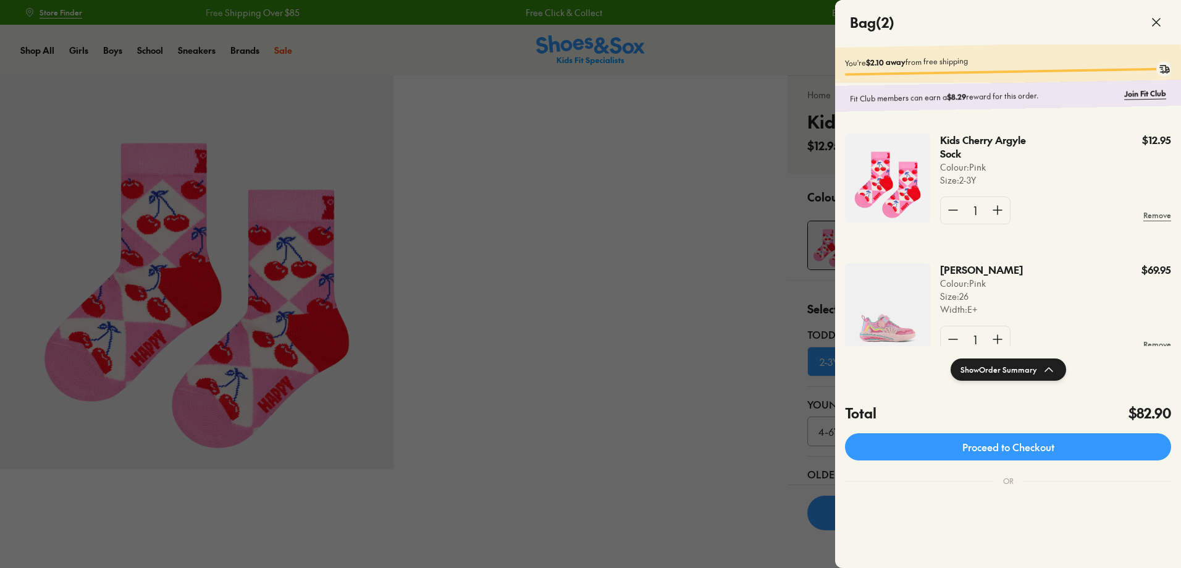
click at [1148, 23] on span at bounding box center [1156, 22] width 35 height 35
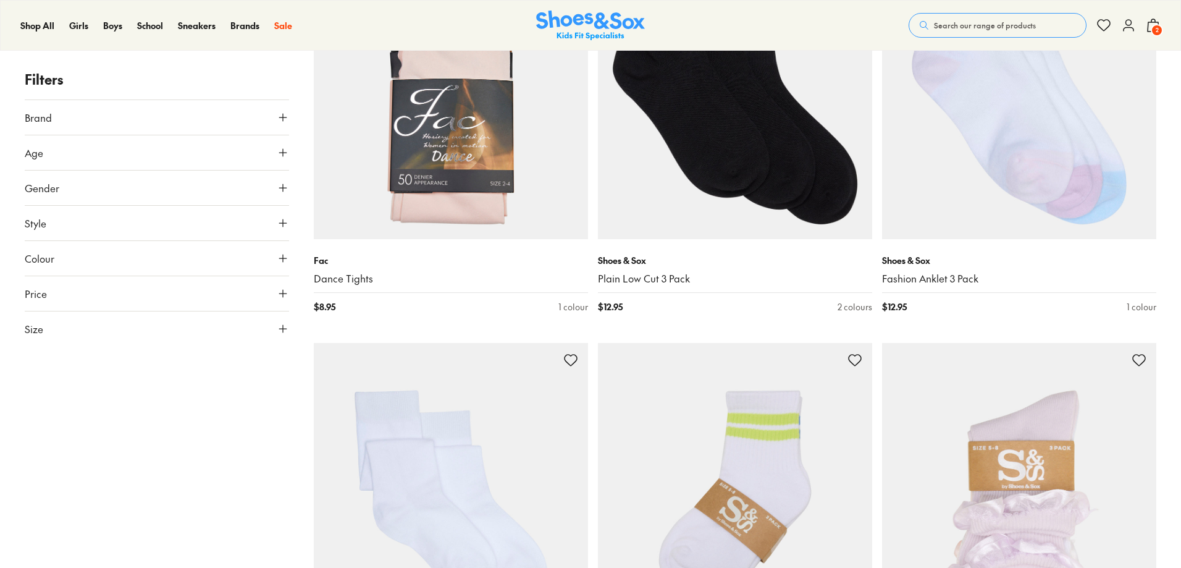
scroll to position [2511, 0]
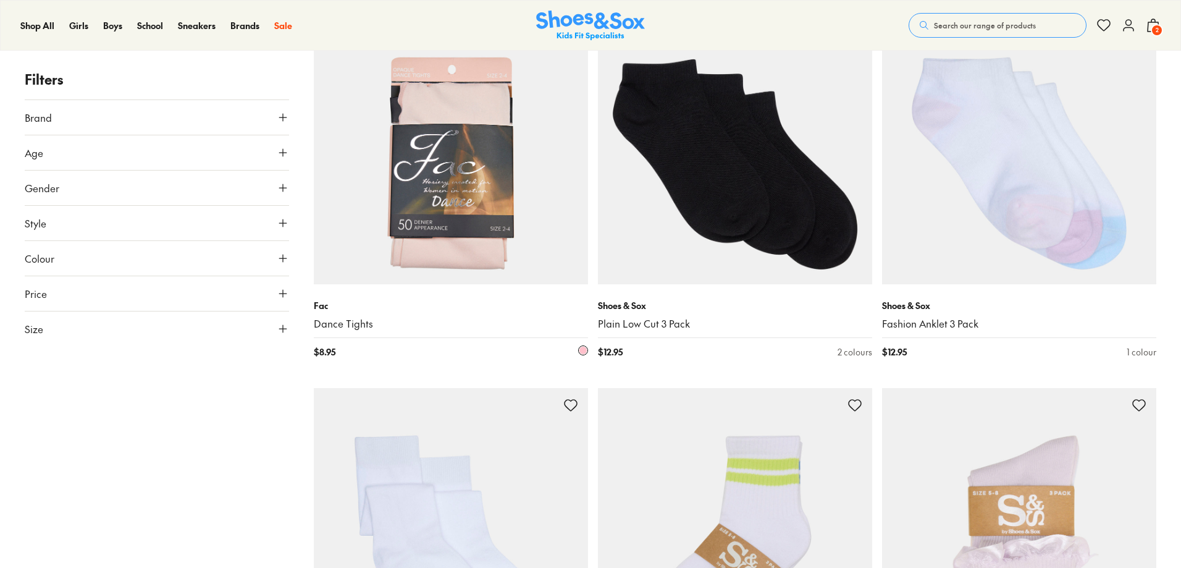
click at [409, 143] on img at bounding box center [451, 147] width 274 height 274
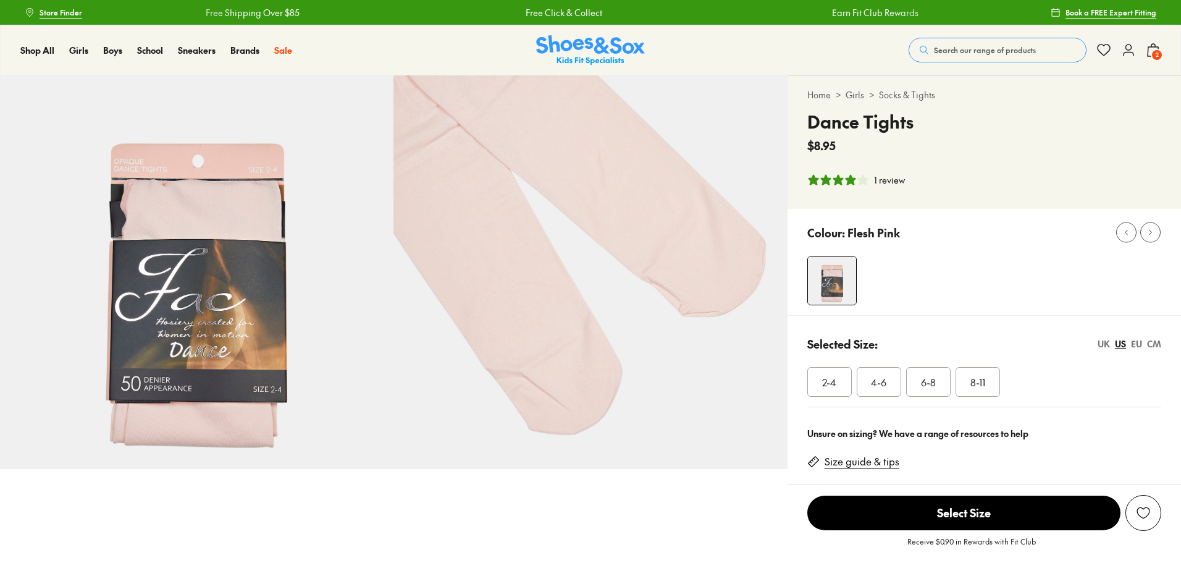
select select "*"
drag, startPoint x: 832, startPoint y: 382, endPoint x: 274, endPoint y: 257, distance: 572.6
click at [832, 382] on span "2-4" at bounding box center [829, 381] width 14 height 15
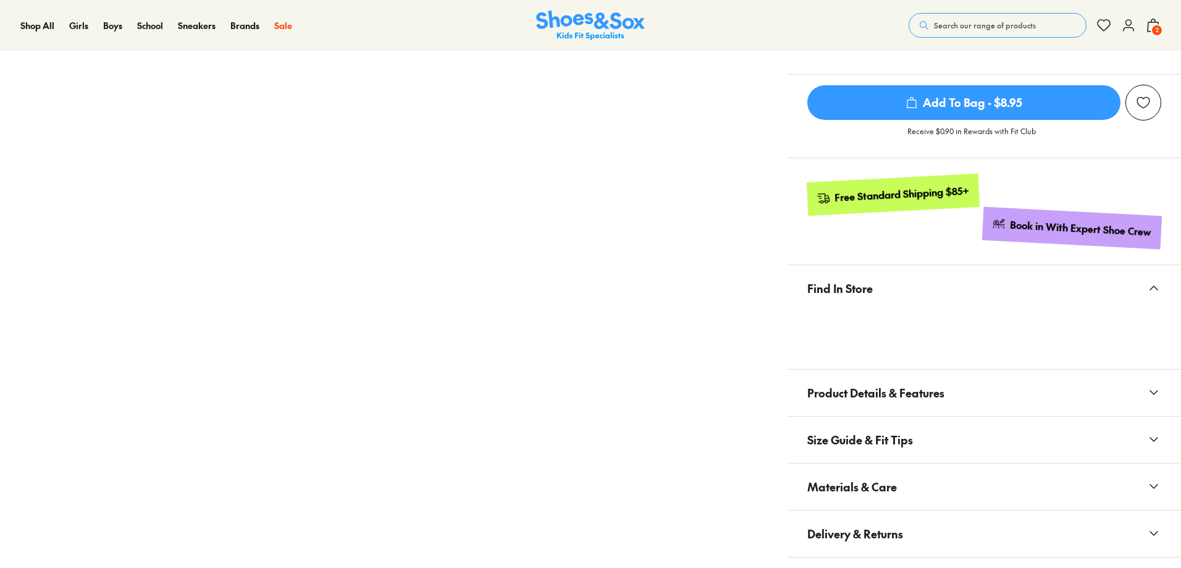
scroll to position [188, 0]
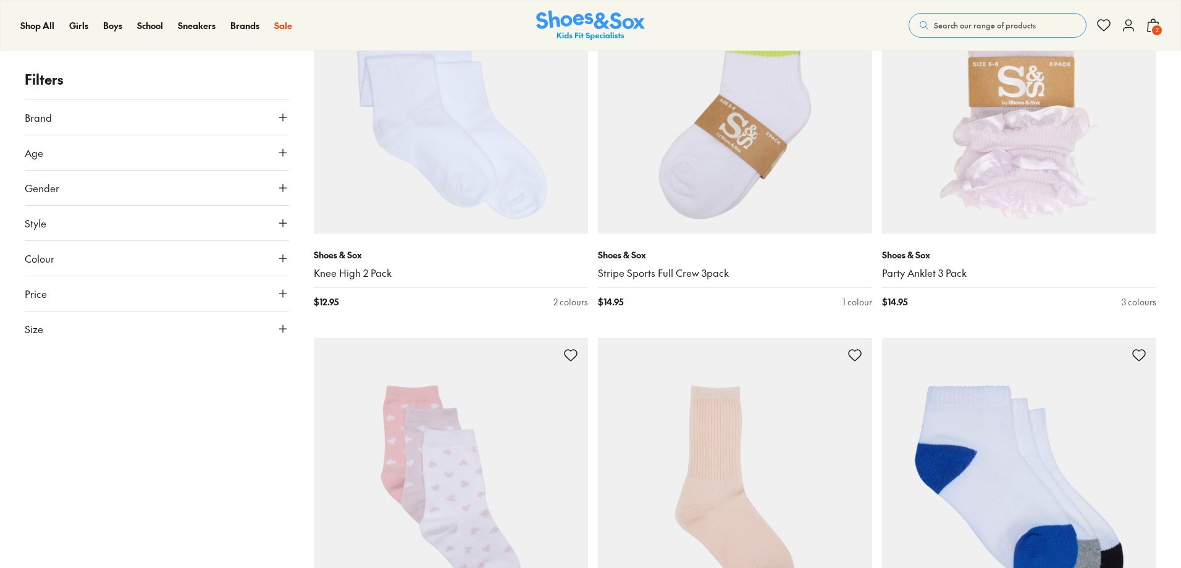
scroll to position [2991, 0]
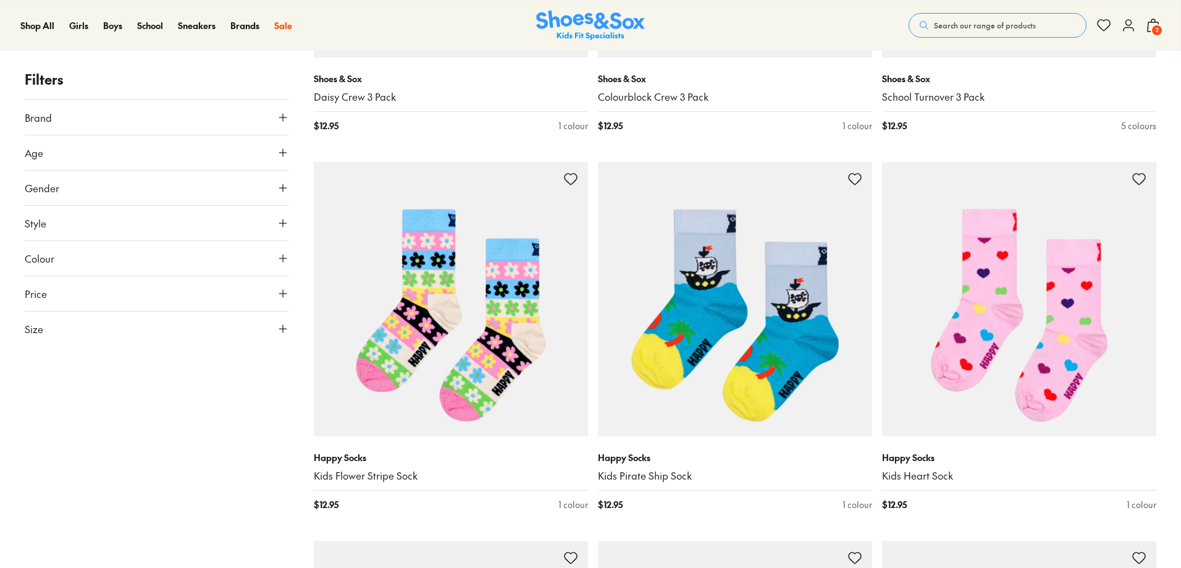
scroll to position [4595, 0]
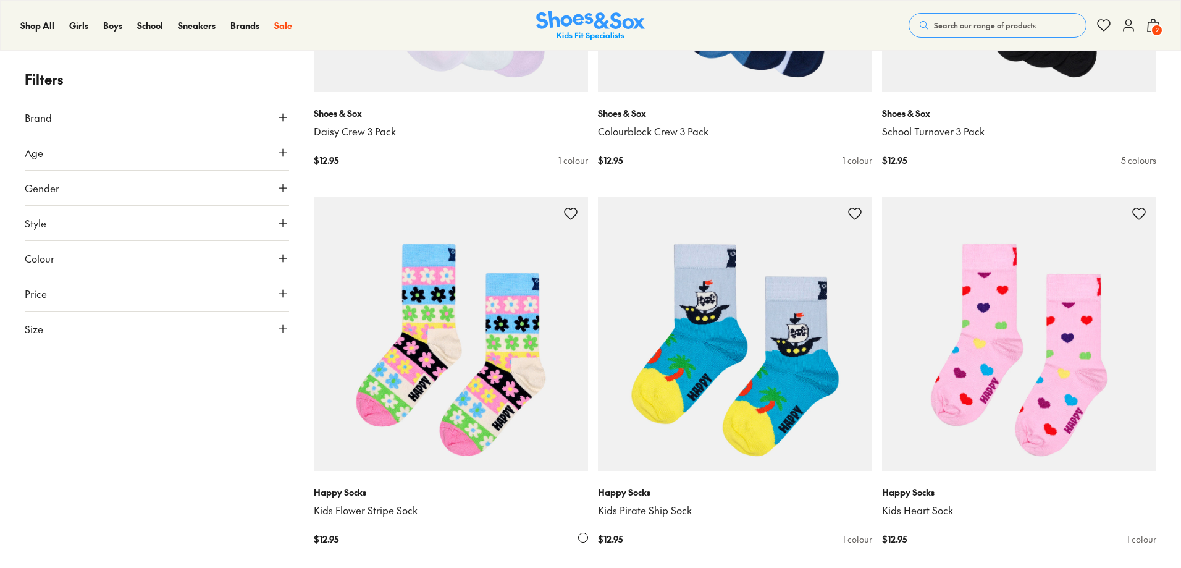
click at [467, 360] on img at bounding box center [451, 333] width 274 height 274
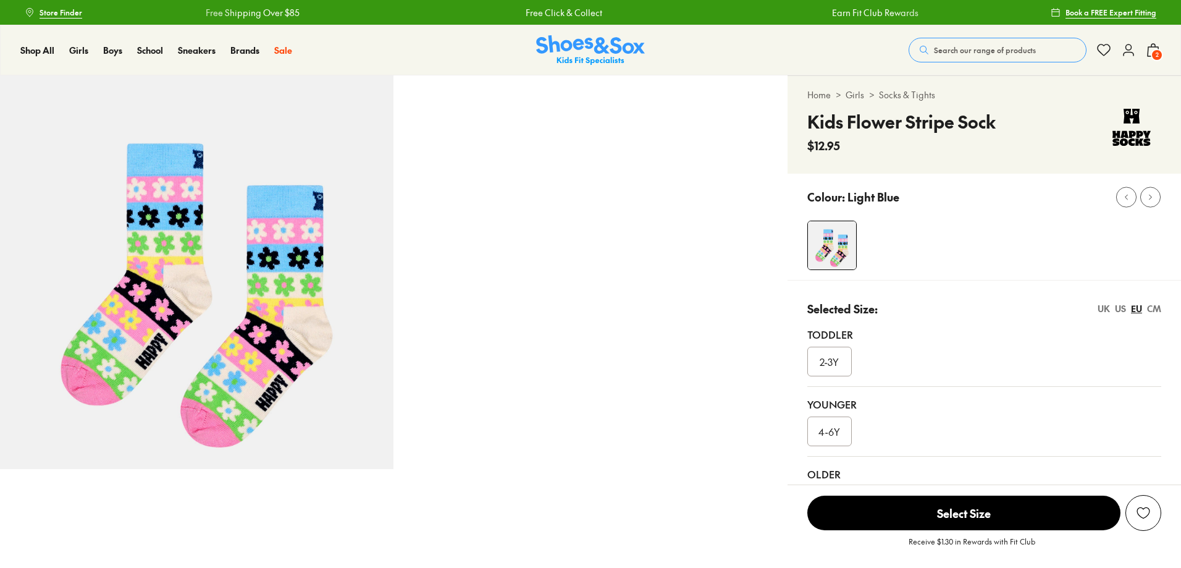
click at [844, 361] on div "2-3Y" at bounding box center [829, 361] width 44 height 30
select select "*"
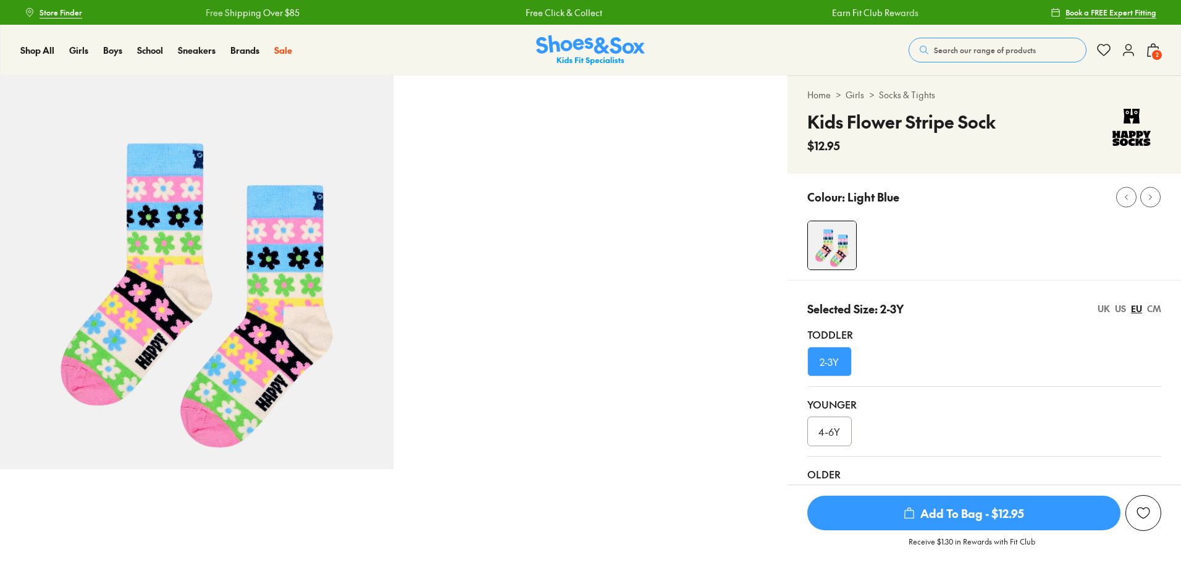
click at [896, 514] on span "Add To Bag - $12.95" at bounding box center [963, 512] width 313 height 35
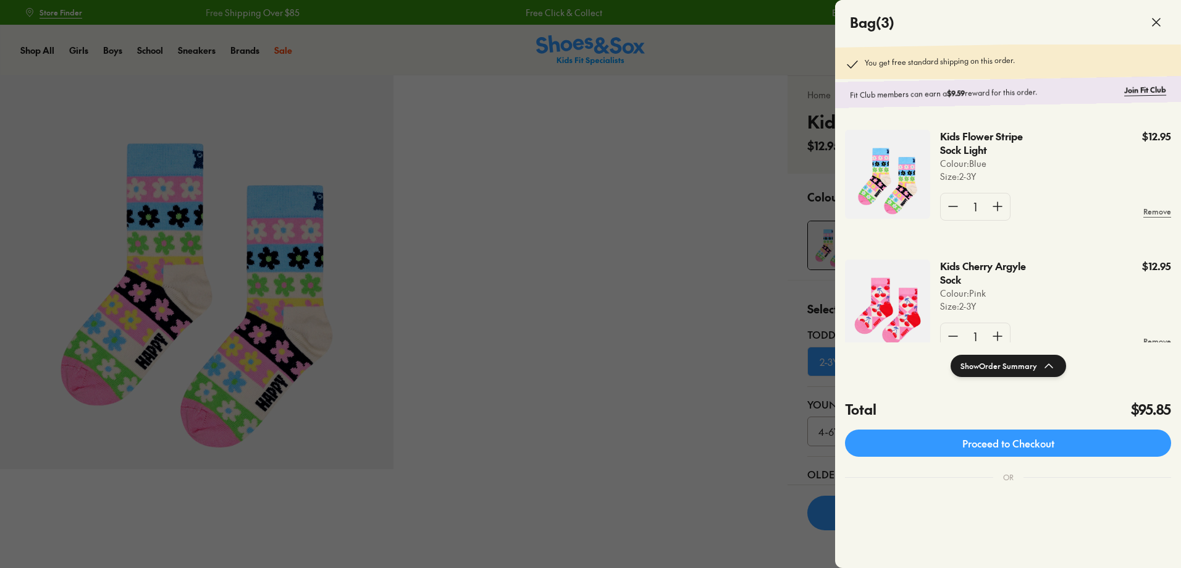
click at [633, 156] on div at bounding box center [590, 284] width 1181 height 568
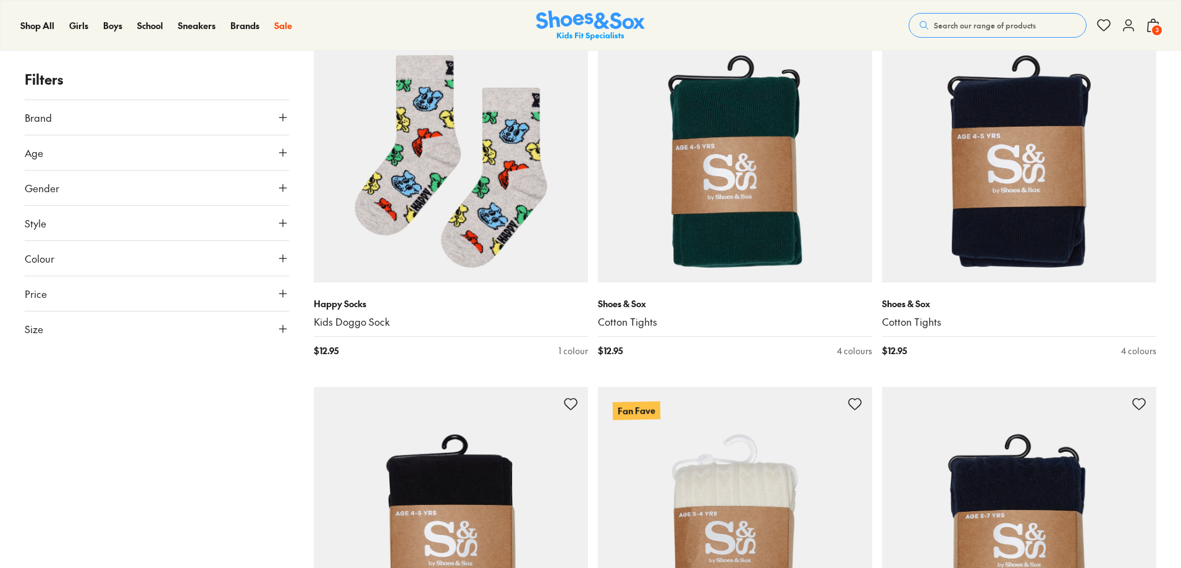
scroll to position [1459, 0]
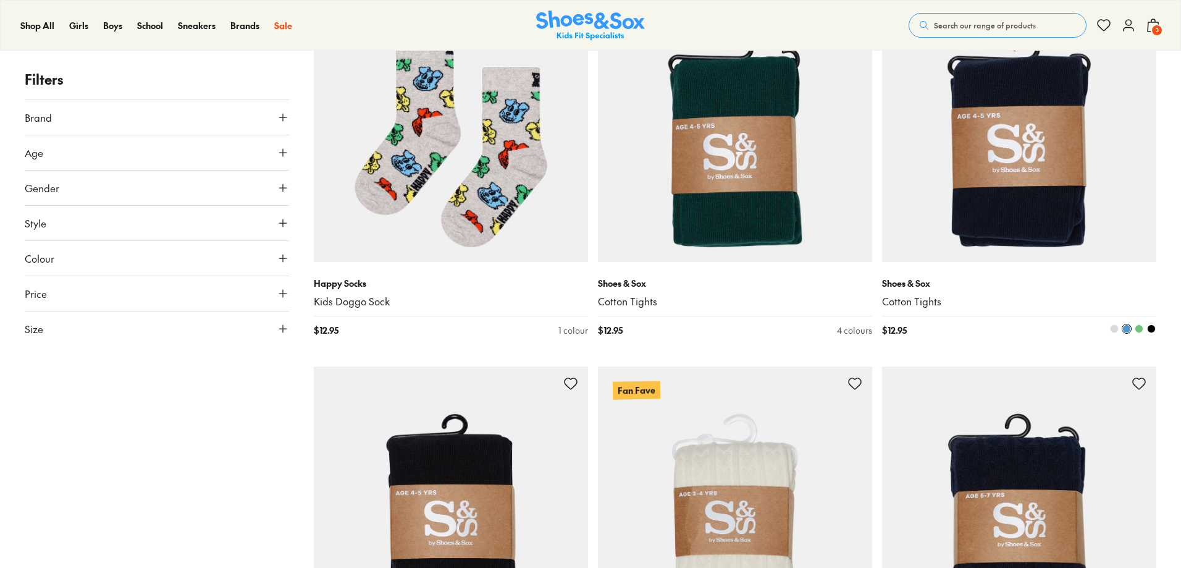
click at [1136, 327] on span at bounding box center [1138, 328] width 9 height 9
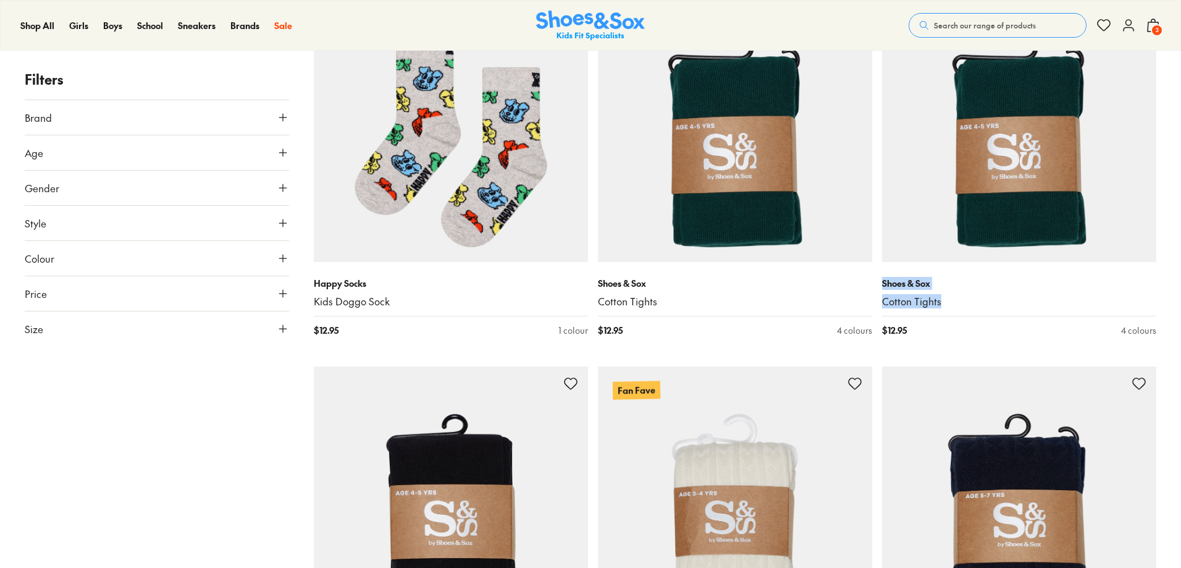
drag, startPoint x: 1180, startPoint y: 258, endPoint x: 1183, endPoint y: 293, distance: 34.7
click at [1180, 295] on html "Skip to Main Content Store Finder Free Shipping Over $85 Free Click & Collect E…" at bounding box center [590, 392] width 1181 height 3703
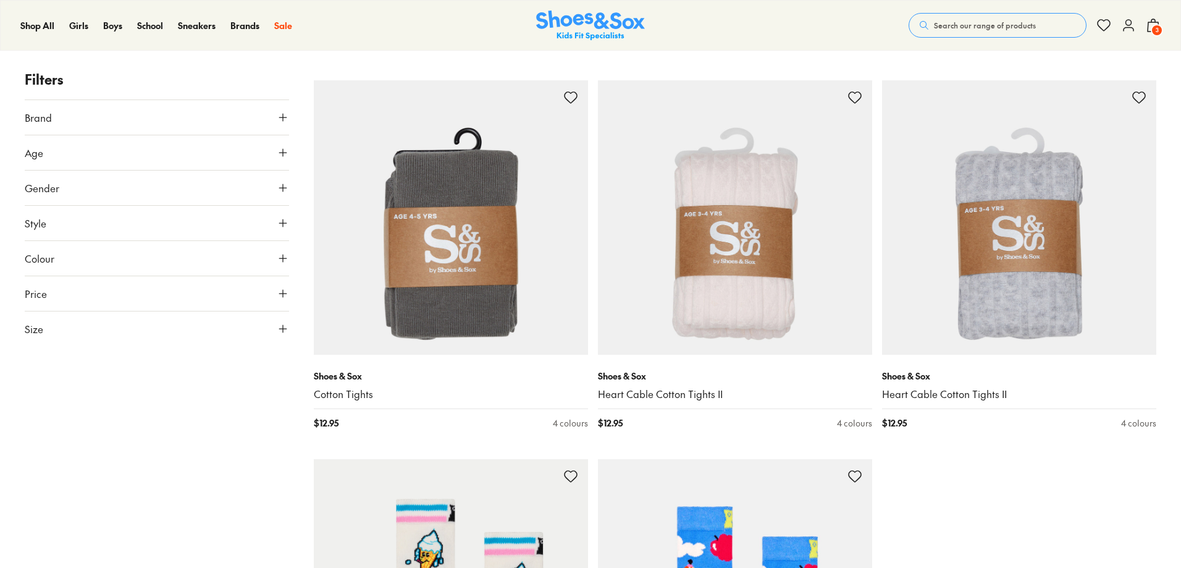
scroll to position [2035, 0]
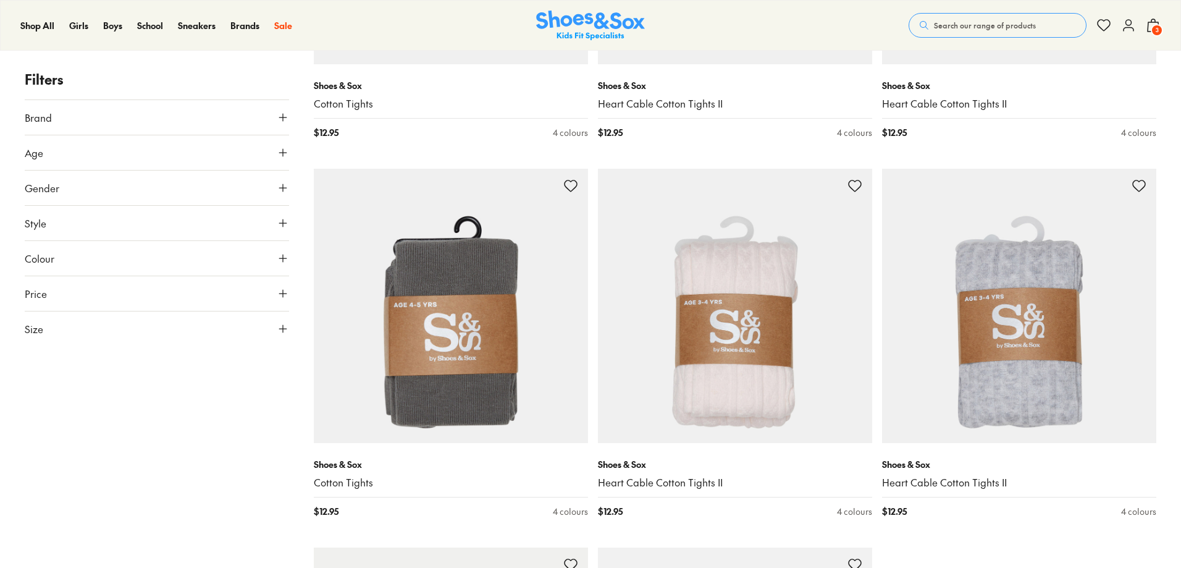
drag, startPoint x: 1180, startPoint y: 351, endPoint x: 1185, endPoint y: 276, distance: 75.5
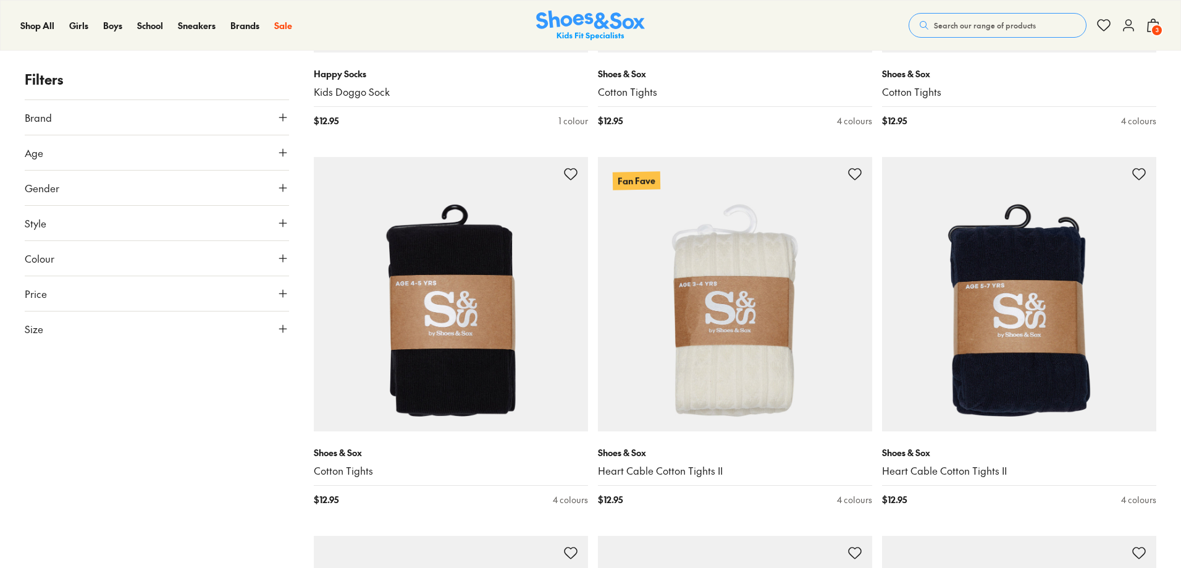
scroll to position [1733, 0]
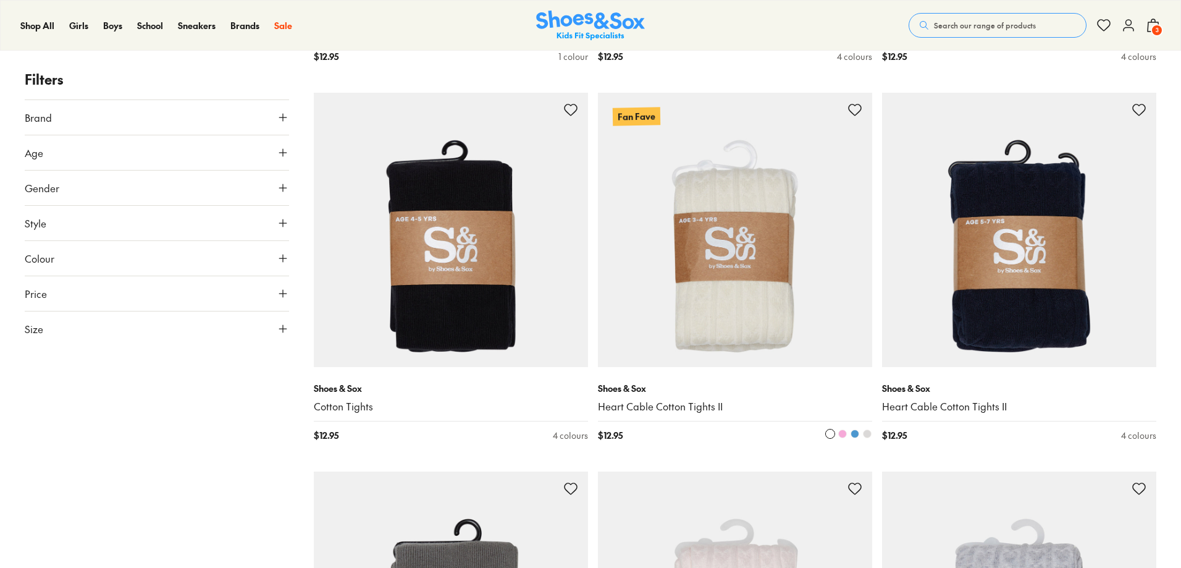
click at [839, 430] on span at bounding box center [842, 433] width 9 height 9
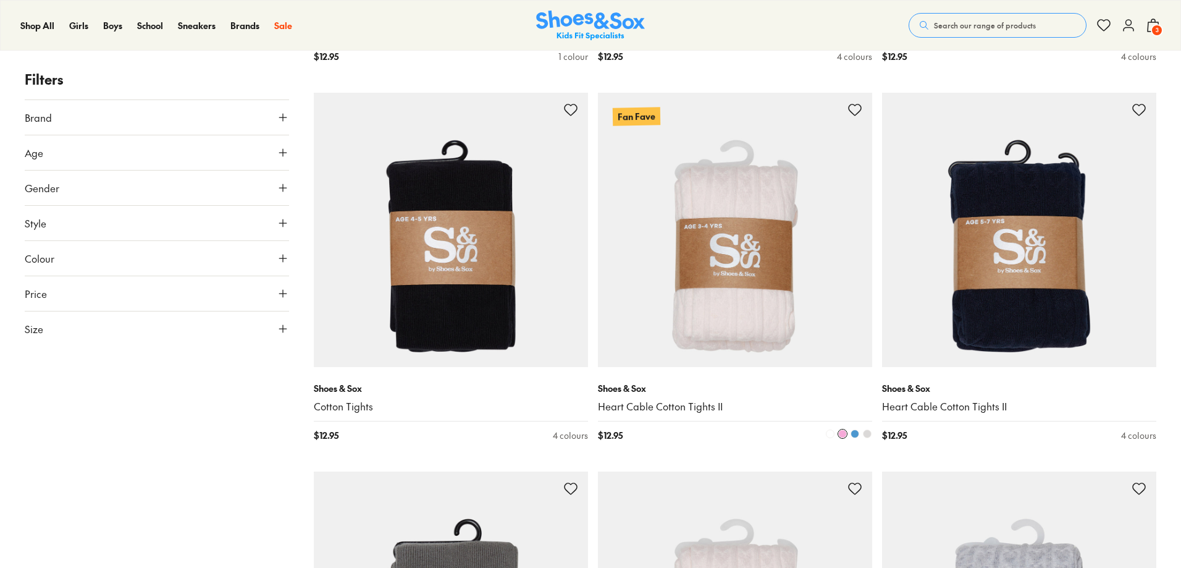
click at [747, 320] on img at bounding box center [735, 230] width 274 height 274
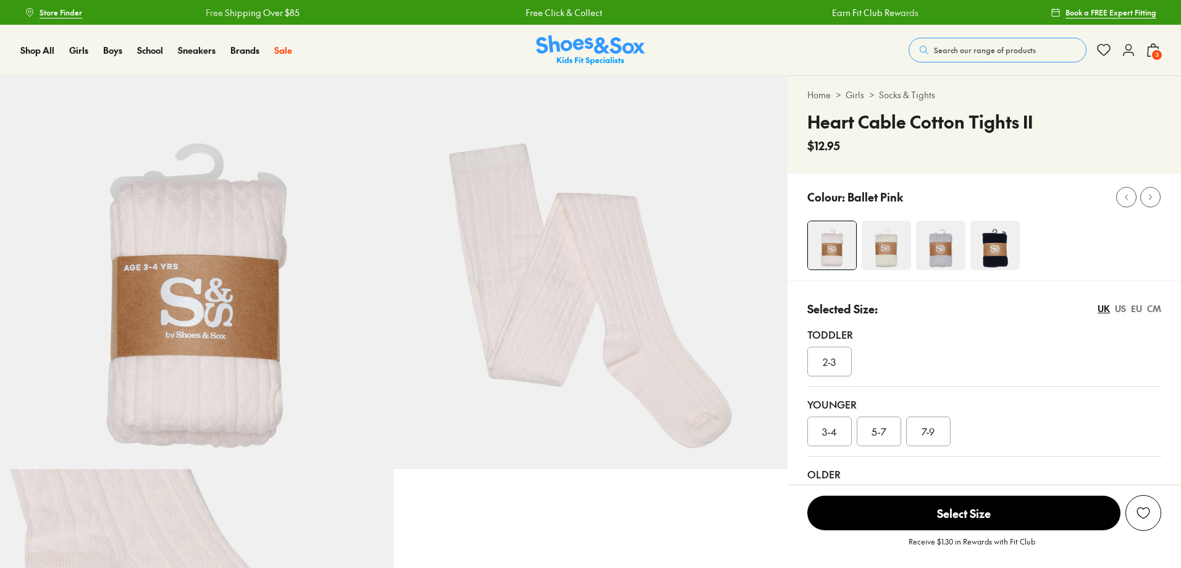
click at [881, 252] on img at bounding box center [885, 244] width 49 height 49
select select "*"
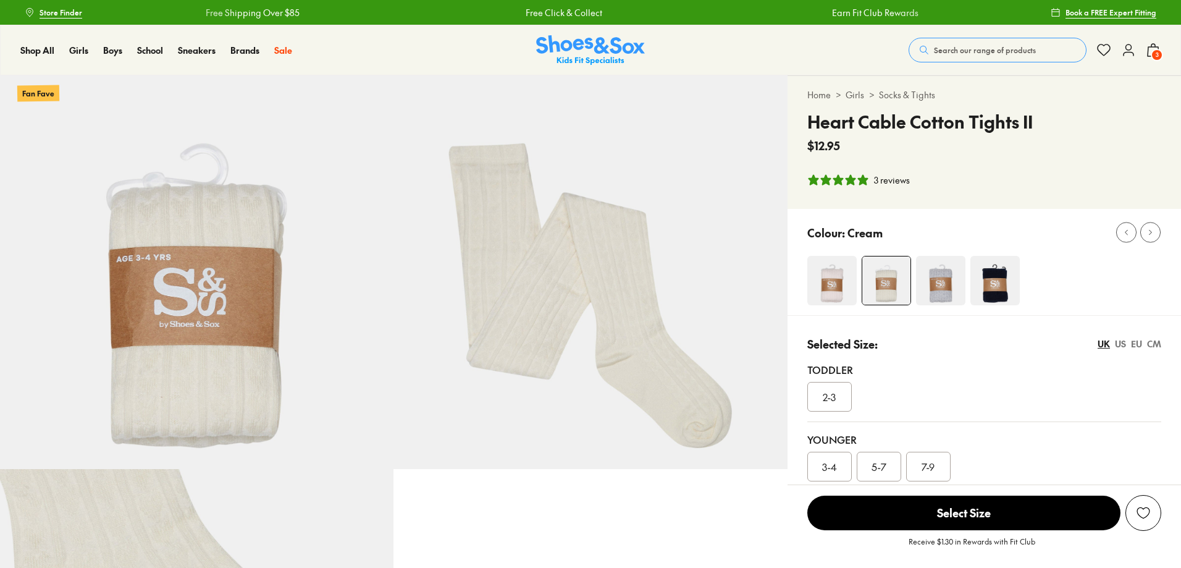
select select "*"
click at [826, 282] on img at bounding box center [831, 280] width 49 height 49
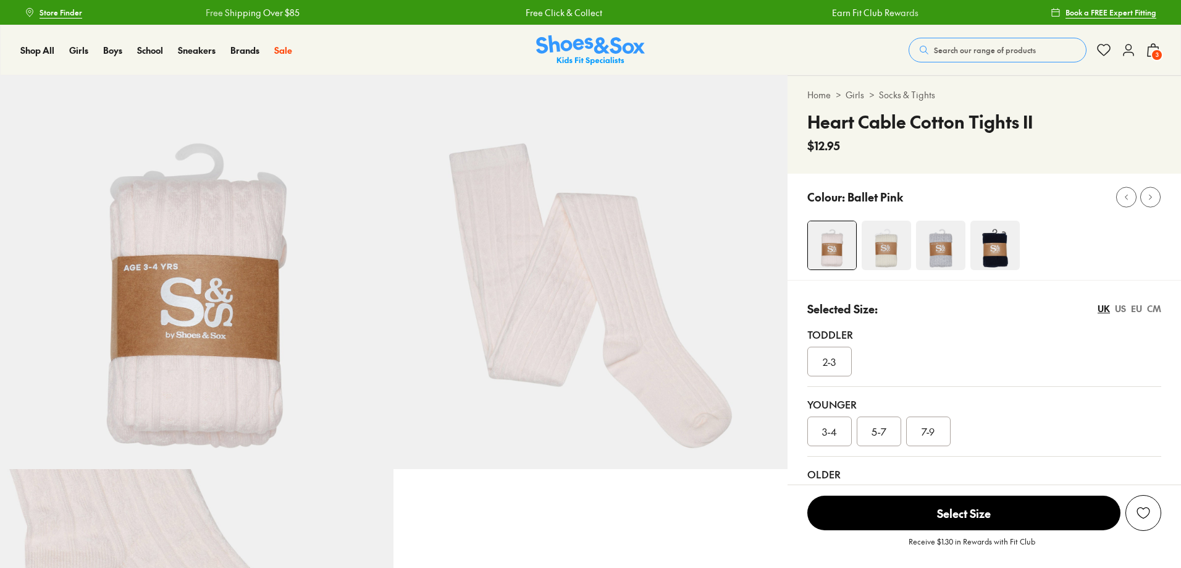
select select "*"
click at [933, 514] on span "Select Size" at bounding box center [963, 512] width 313 height 35
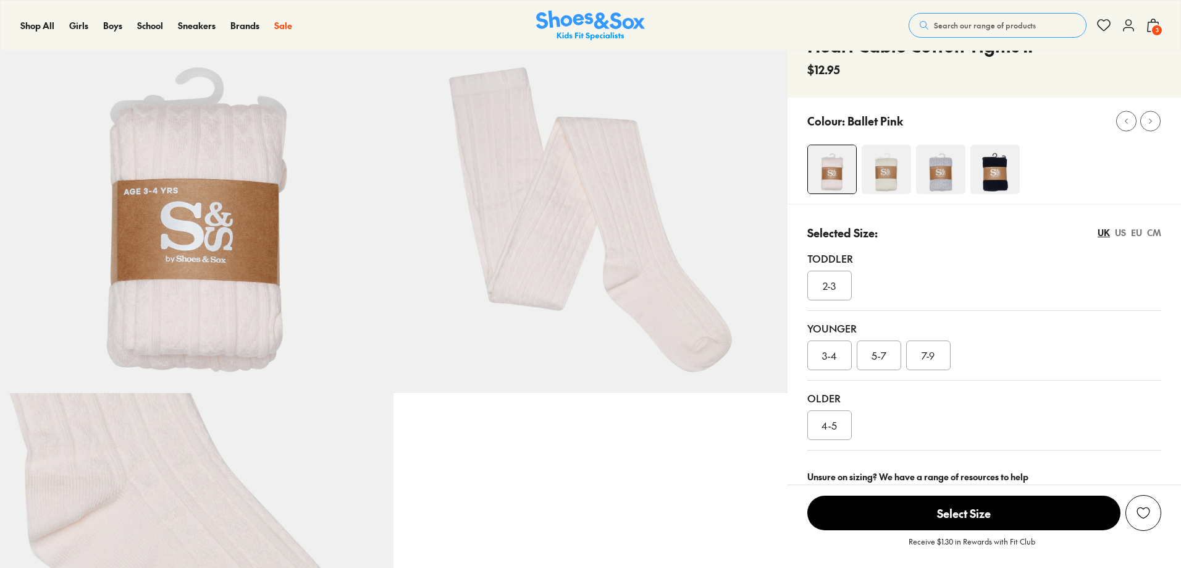
scroll to position [82, 0]
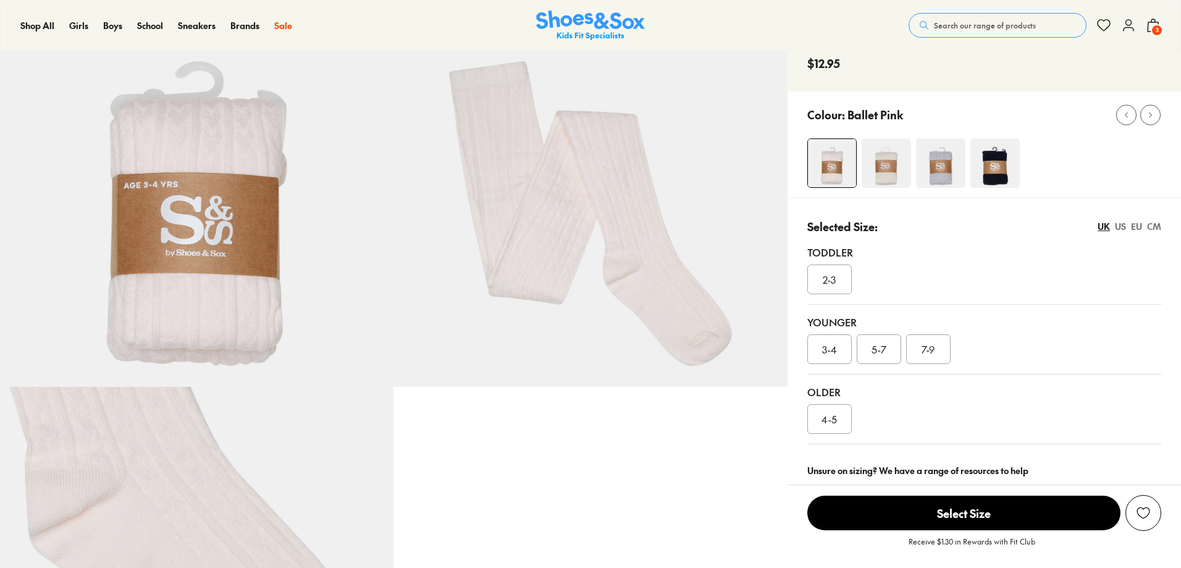
click at [834, 283] on span "2-3" at bounding box center [829, 279] width 13 height 15
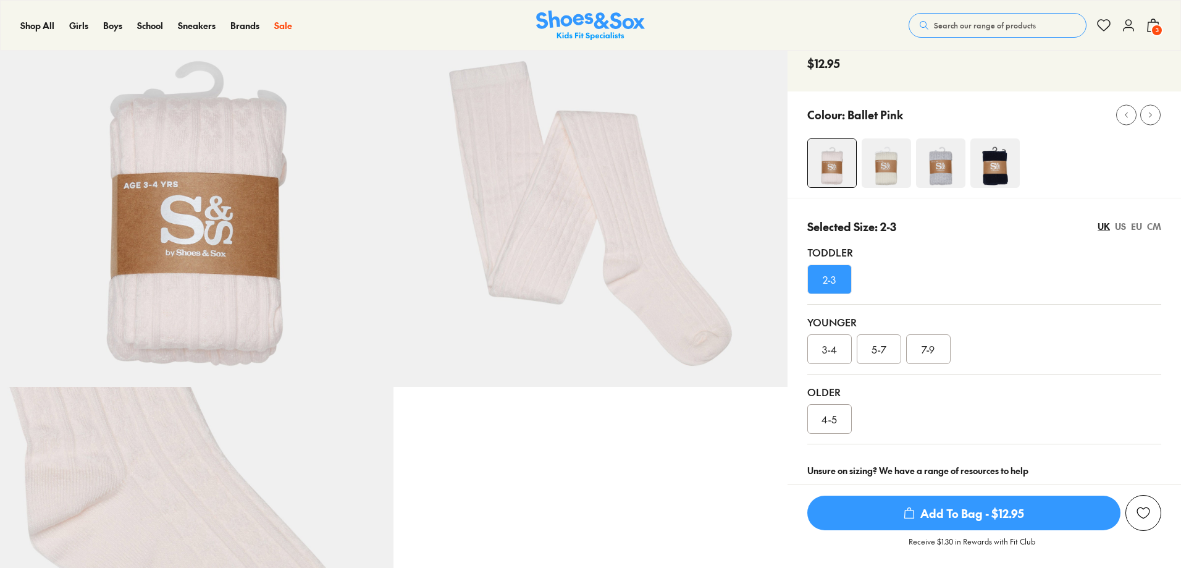
click at [838, 347] on div "3-4" at bounding box center [829, 349] width 44 height 30
click at [918, 514] on span "Add To Bag - $12.95" at bounding box center [963, 512] width 313 height 35
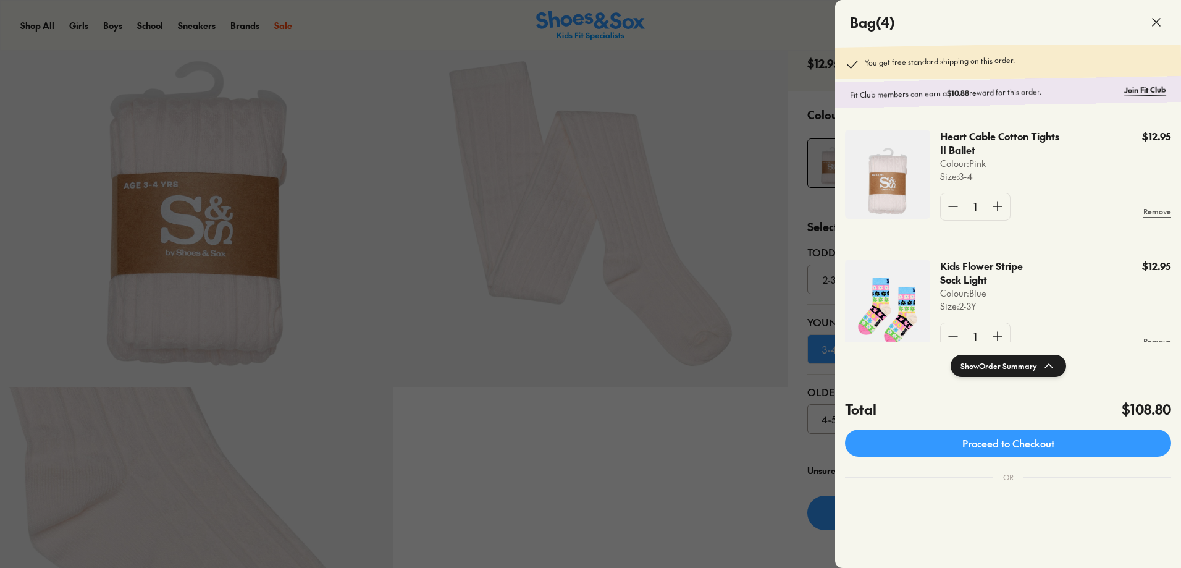
click at [1152, 23] on icon at bounding box center [1156, 22] width 15 height 15
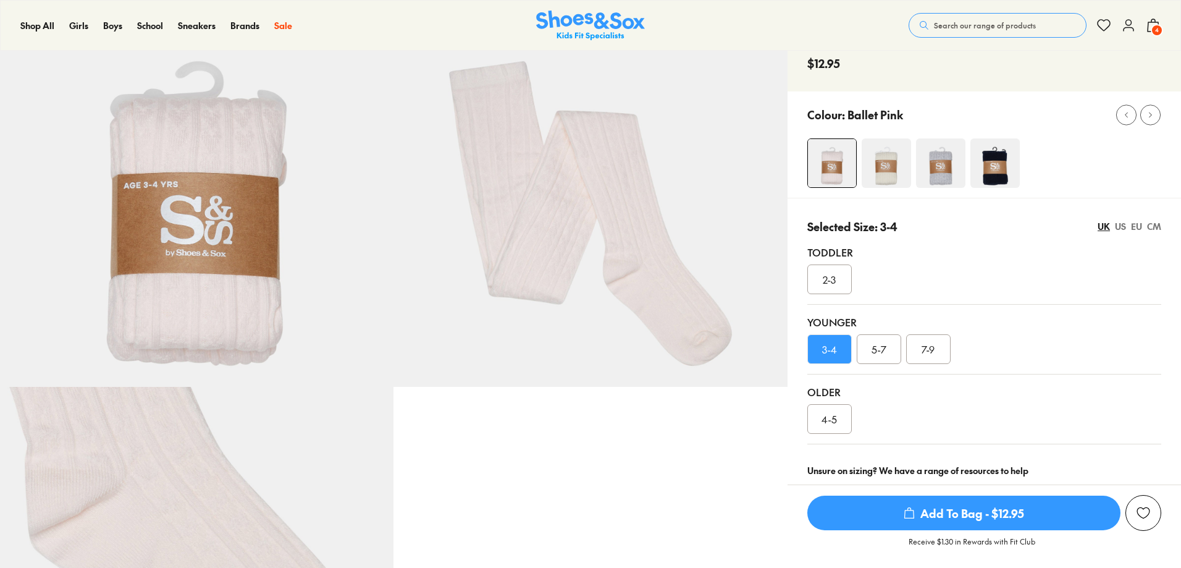
click at [953, 167] on img at bounding box center [940, 162] width 49 height 49
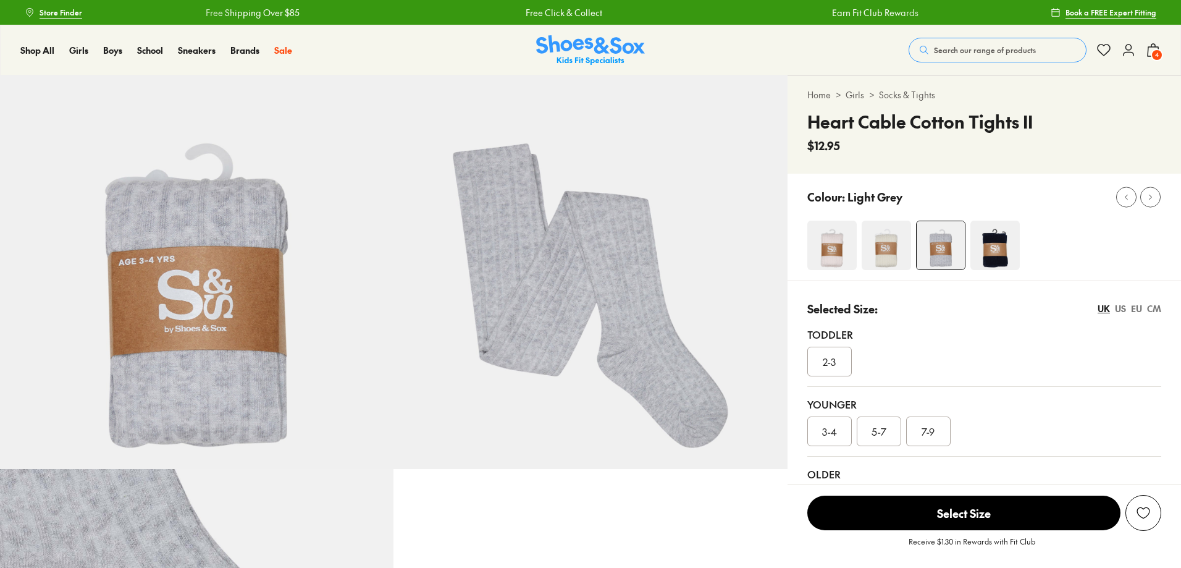
click at [895, 233] on img at bounding box center [885, 244] width 49 height 49
select select "*"
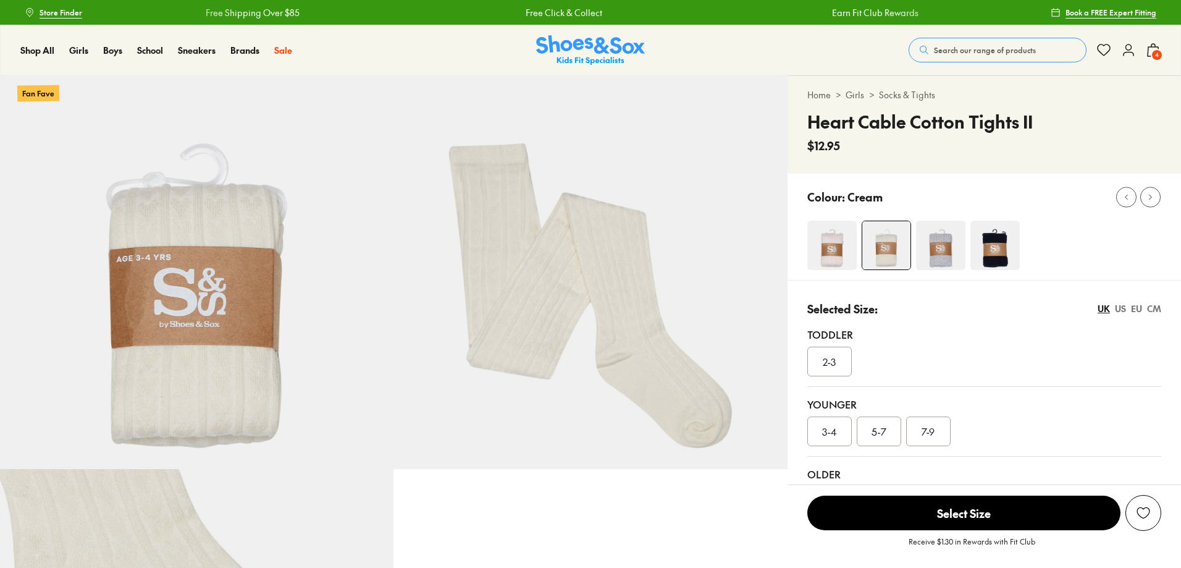
select select "*"
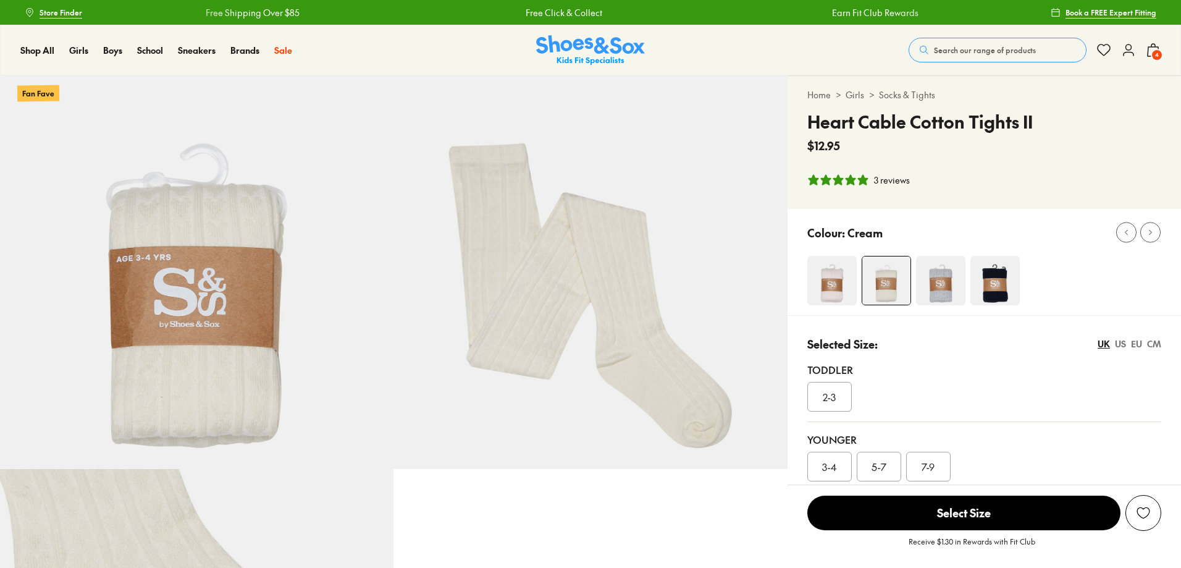
click at [834, 457] on div "3-4" at bounding box center [829, 466] width 44 height 30
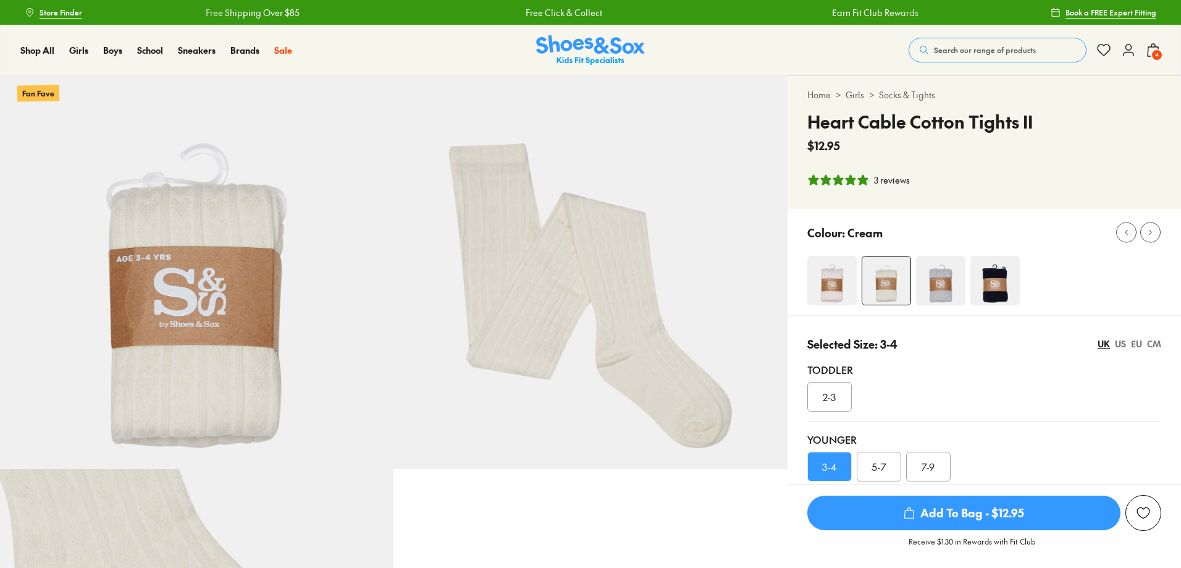
click at [848, 505] on span "Add To Bag - $12.95" at bounding box center [963, 512] width 313 height 35
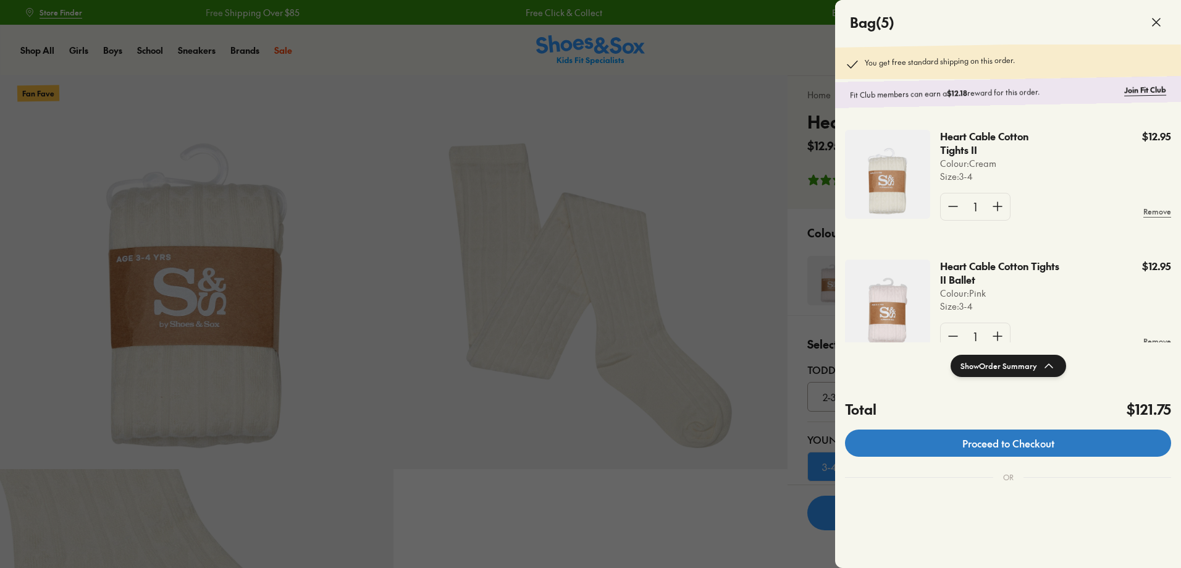
click at [995, 446] on link "Proceed to Checkout" at bounding box center [1008, 442] width 326 height 27
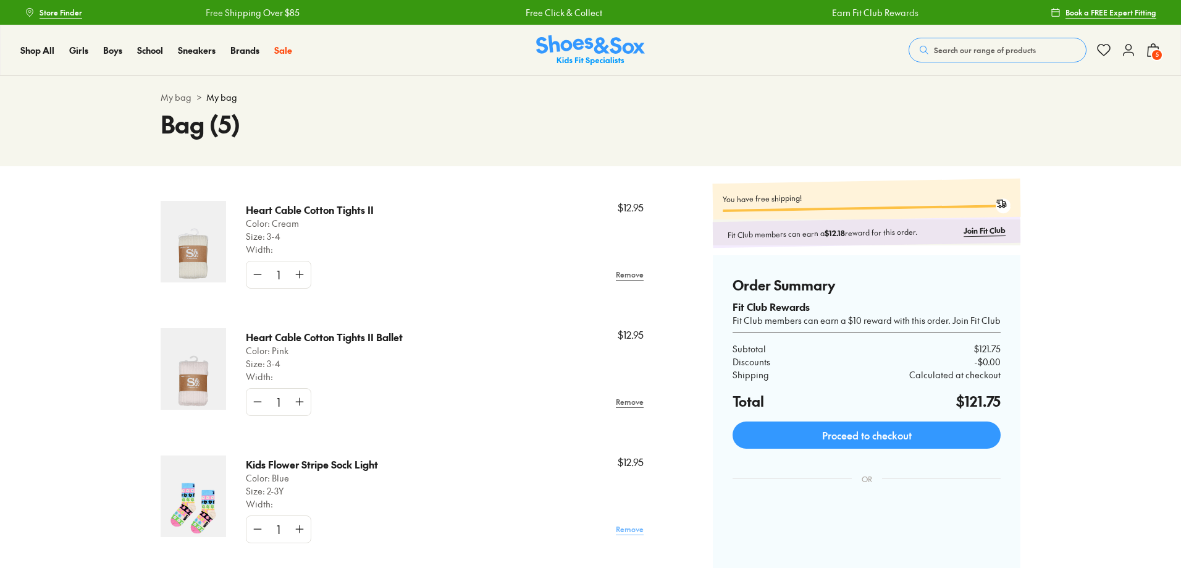
click at [630, 526] on link "Remove" at bounding box center [630, 528] width 28 height 22
click at [990, 234] on link "Join Fit Club" at bounding box center [984, 230] width 42 height 12
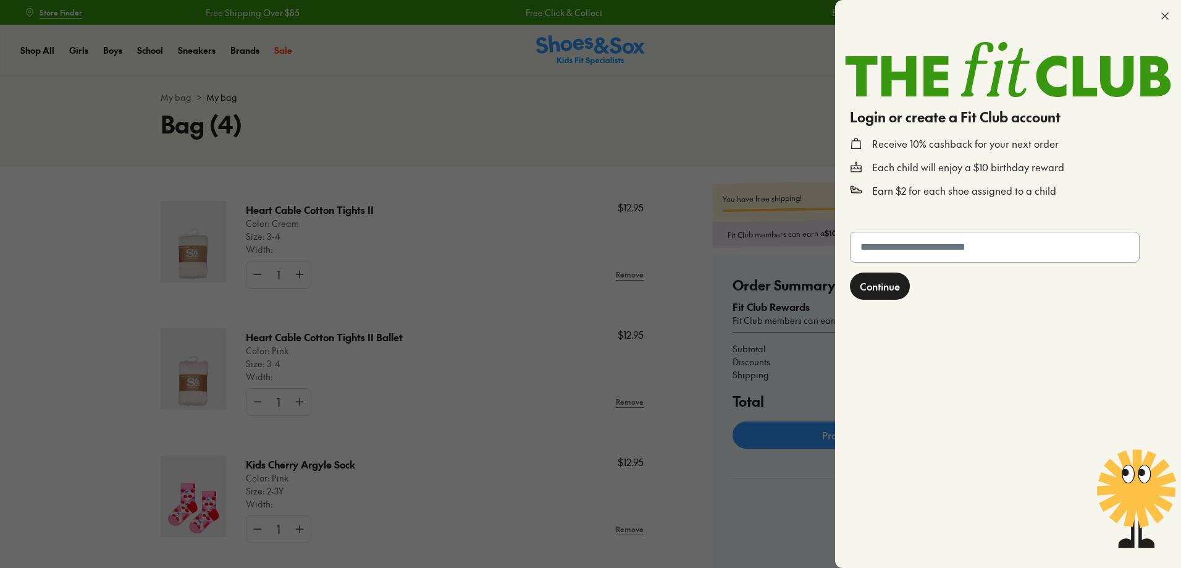
click at [982, 241] on input "text" at bounding box center [994, 247] width 288 height 30
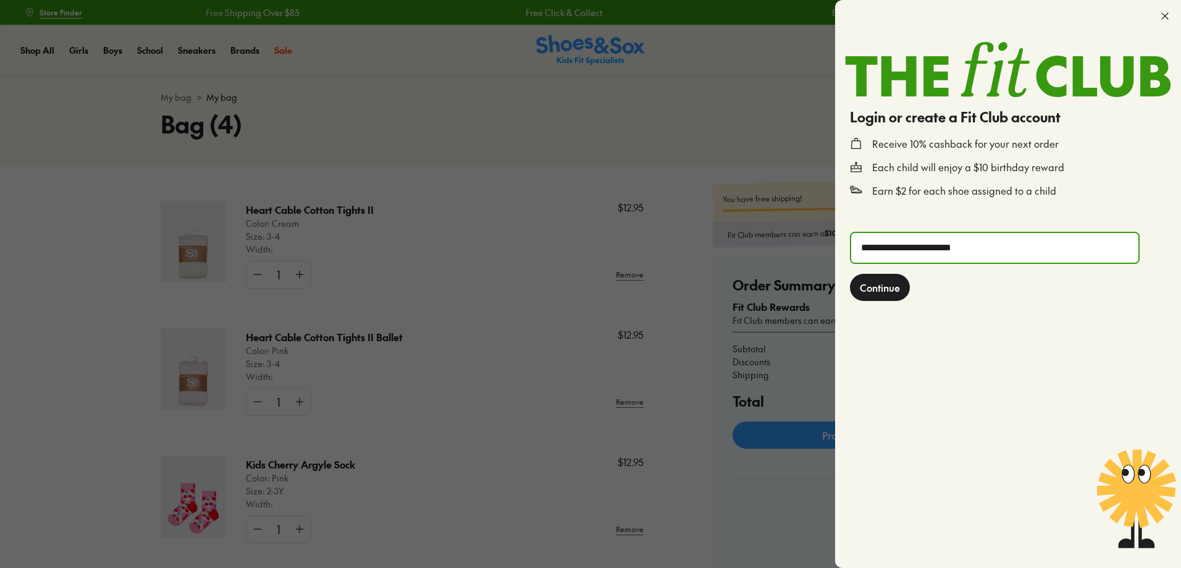
type input "**********"
click at [850, 274] on button "Continue" at bounding box center [880, 287] width 60 height 27
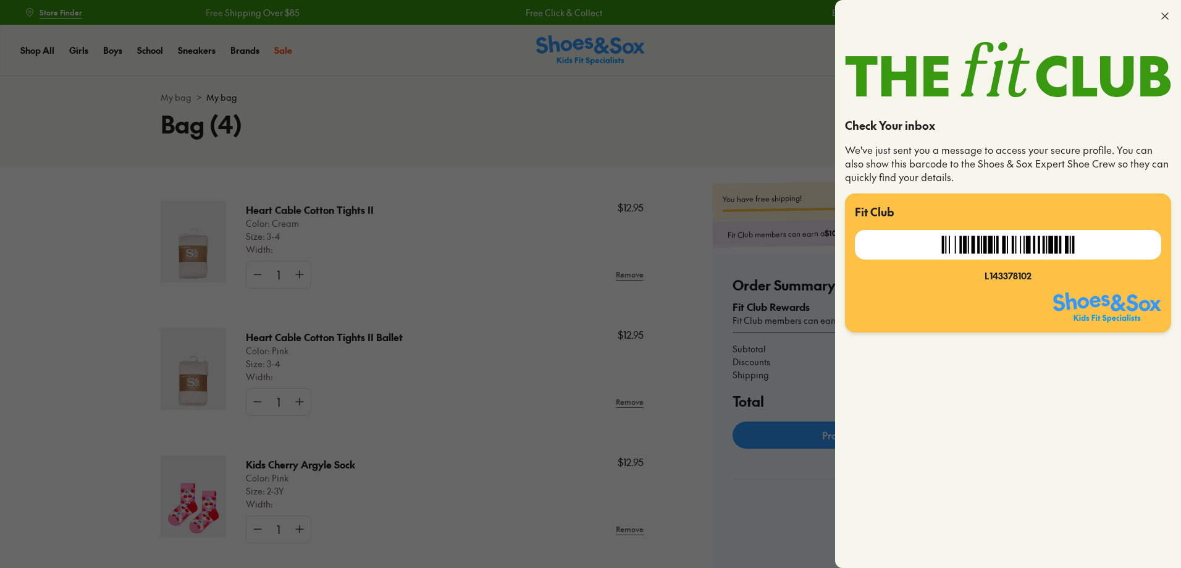
click at [982, 216] on p "Fit Club" at bounding box center [1008, 211] width 306 height 17
click at [1168, 13] on use at bounding box center [1165, 16] width 6 height 6
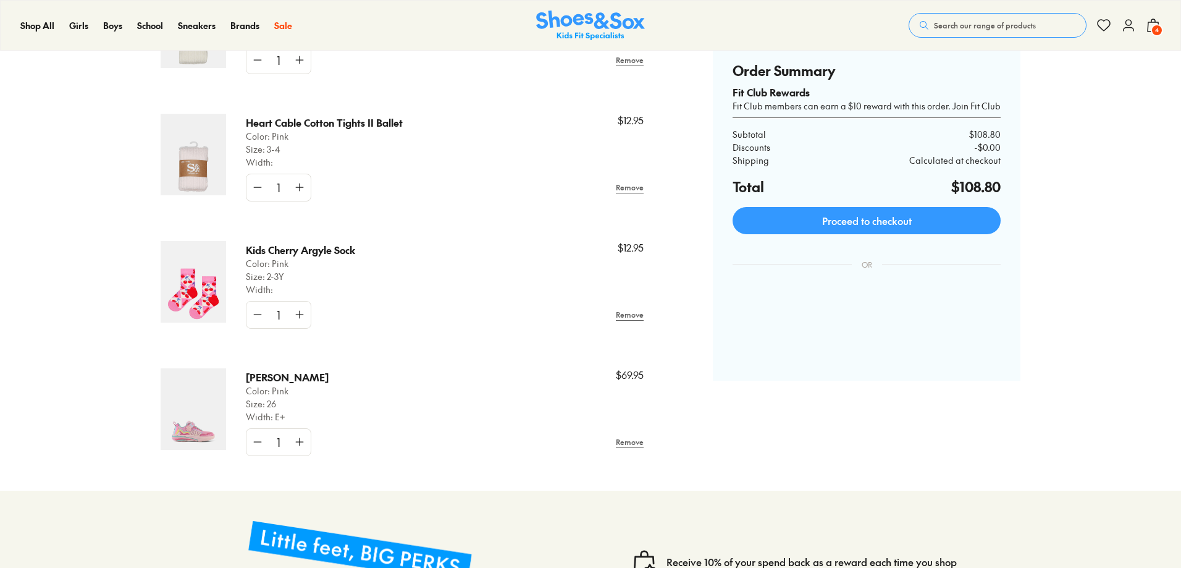
scroll to position [195, 0]
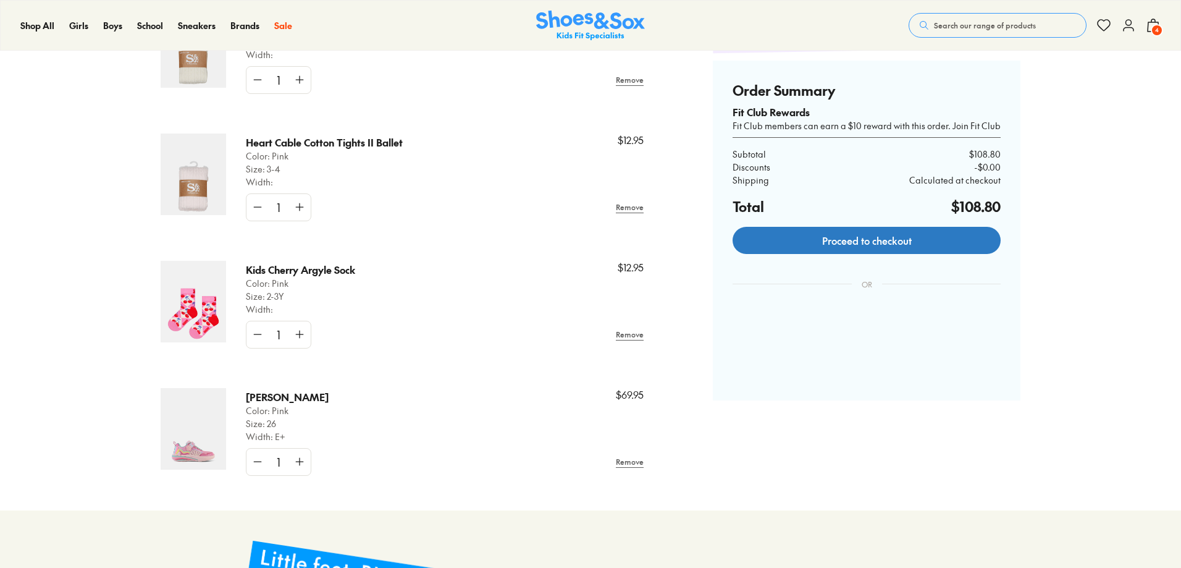
click at [915, 239] on link "Proceed to checkout" at bounding box center [866, 240] width 268 height 27
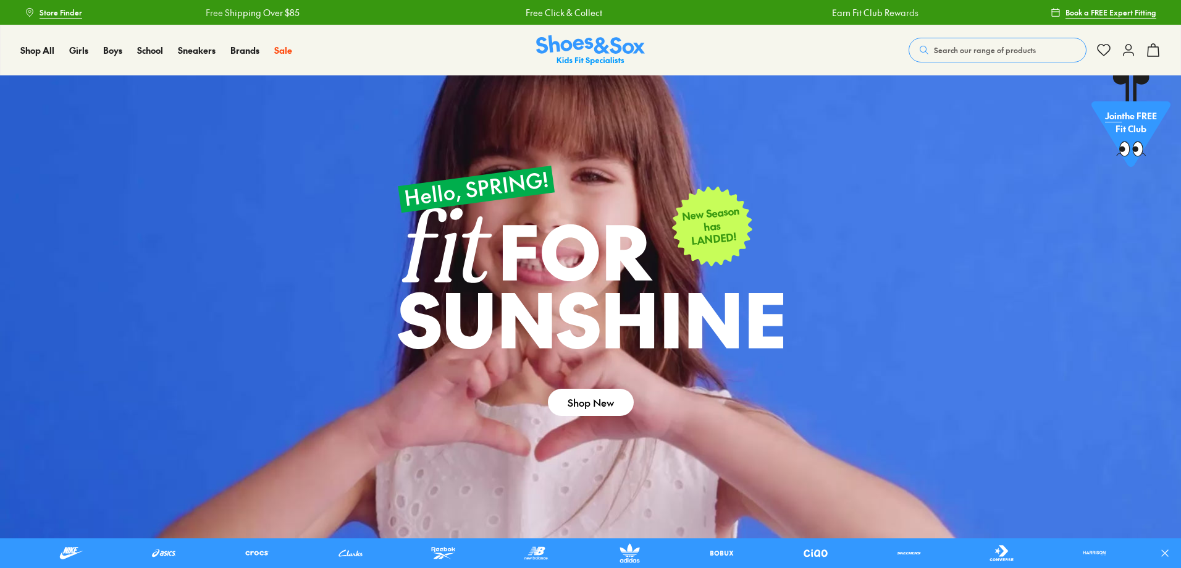
click at [57, 10] on span "Store Finder" at bounding box center [61, 12] width 43 height 11
